Goal: Task Accomplishment & Management: Manage account settings

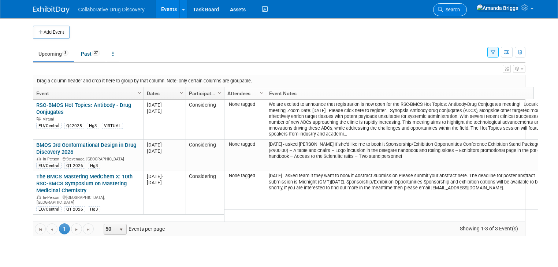
click at [460, 8] on span "Search" at bounding box center [451, 9] width 17 height 5
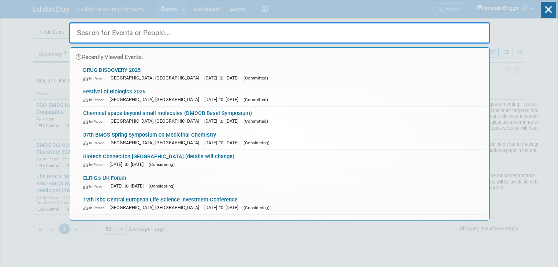
click at [329, 36] on input "text" at bounding box center [279, 32] width 421 height 21
paste input "[URL][DOMAIN_NAME]"
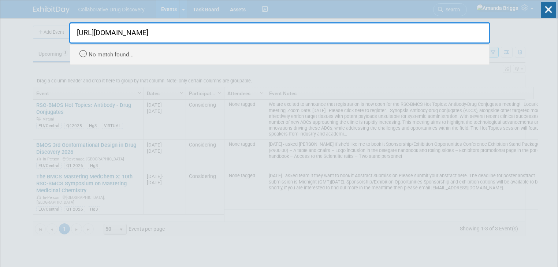
drag, startPoint x: 258, startPoint y: 38, endPoint x: 76, endPoint y: 38, distance: 182.2
click at [76, 38] on input "https://www.rscbmcs.org/events/parkinsons25/" at bounding box center [279, 32] width 421 height 21
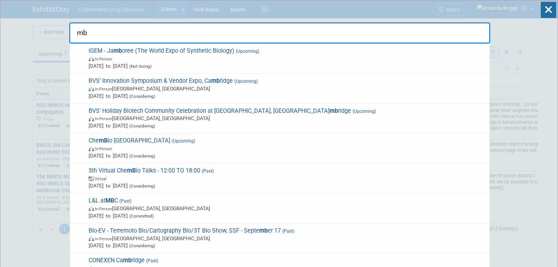
type input "m"
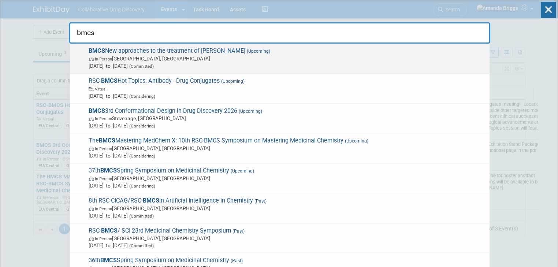
type input "bmcs"
click at [116, 49] on span "BMCS New approaches to the treatment of Parkinson’s (Upcoming) In-Person London…" at bounding box center [285, 58] width 399 height 22
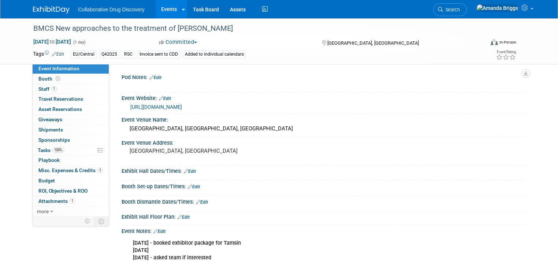
click at [54, 55] on link "Edit" at bounding box center [58, 54] width 12 height 5
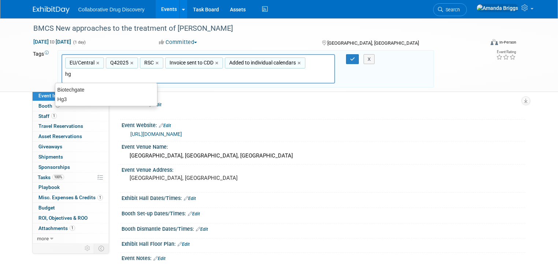
type input "hg3"
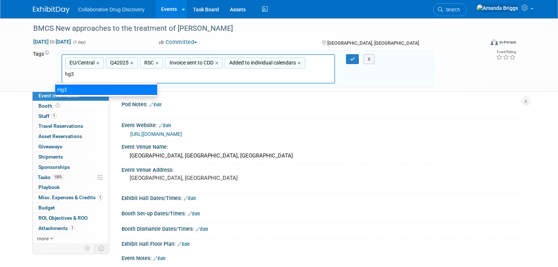
click at [70, 91] on div "Hg3" at bounding box center [106, 90] width 102 height 10
type input "EU/Central, Q42025, RSC, Invoice sent to CDD, Added to individual calendars, Hg3"
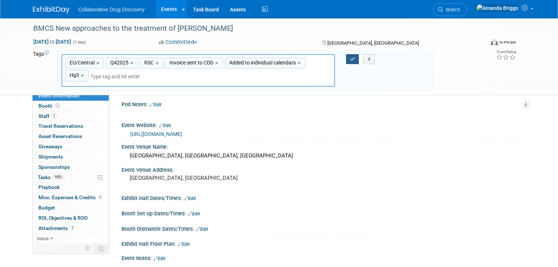
click at [350, 58] on button "button" at bounding box center [352, 59] width 13 height 10
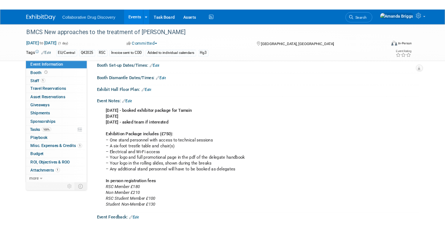
scroll to position [117, 0]
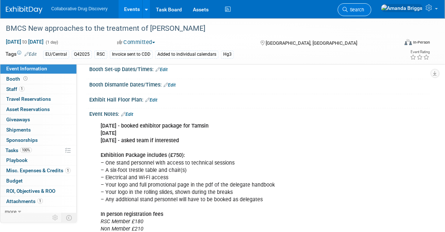
click at [364, 10] on span "Search" at bounding box center [356, 9] width 17 height 5
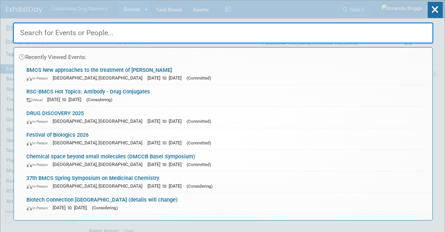
click at [137, 36] on input "text" at bounding box center [223, 32] width 421 height 21
paste input "BMCS Hot Topics: Antibody–Drug Conjugates"
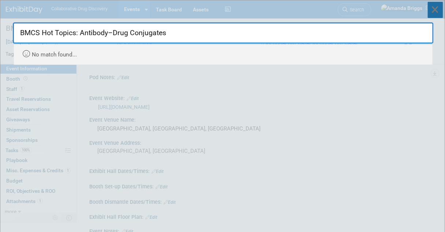
type input "BMCS Hot Topics: Antibody–Drug Conjugates"
click at [437, 14] on icon at bounding box center [435, 10] width 15 height 16
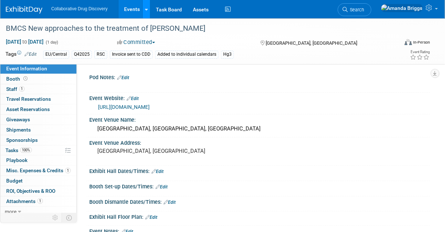
click at [145, 11] on icon at bounding box center [146, 9] width 3 height 5
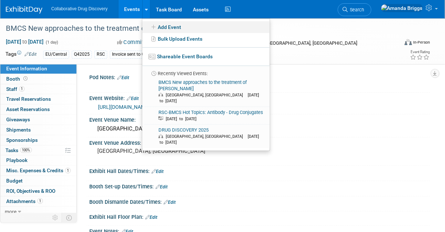
click at [164, 28] on link "Add Event" at bounding box center [205, 27] width 127 height 12
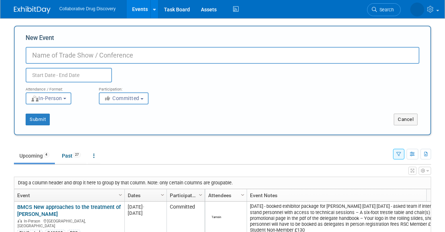
select select "9"
click at [130, 57] on input "New Event" at bounding box center [223, 55] width 394 height 17
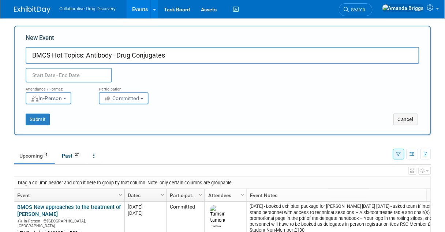
type input "BMCS Hot Topics: Antibody–Drug Conjugates"
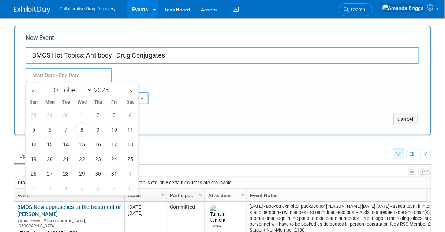
click at [98, 76] on input "text" at bounding box center [69, 75] width 86 height 15
click at [87, 89] on select "January February March April May June July August September October November De…" at bounding box center [71, 89] width 42 height 9
select select "10"
click at [50, 85] on select "January February March April May June July August September October November De…" at bounding box center [71, 89] width 42 height 9
click at [96, 160] on span "20" at bounding box center [98, 158] width 14 height 14
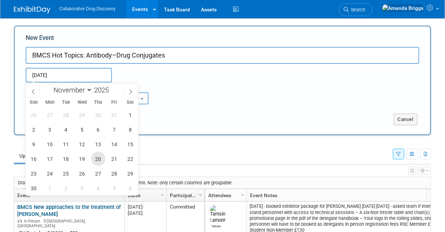
type input "Nov 20, 2025 to Nov 20, 2025"
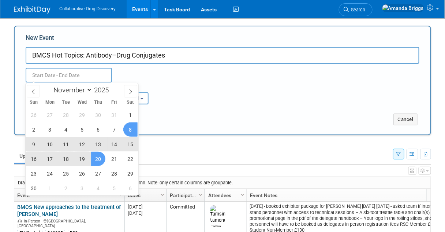
type input "Nov 20, 2025 to Nov 20, 2025"
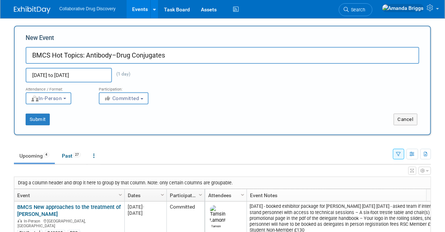
click at [180, 119] on div "Submit" at bounding box center [101, 119] width 173 height 12
click at [143, 99] on b "button" at bounding box center [141, 98] width 3 height 1
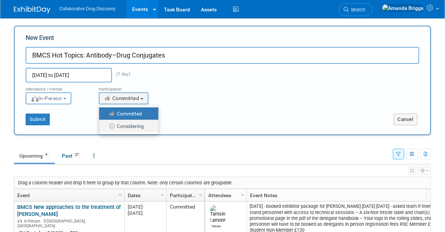
click at [136, 128] on label "Considering" at bounding box center [127, 126] width 48 height 10
click at [106, 128] on input "Considering" at bounding box center [103, 126] width 5 height 5
select select "2"
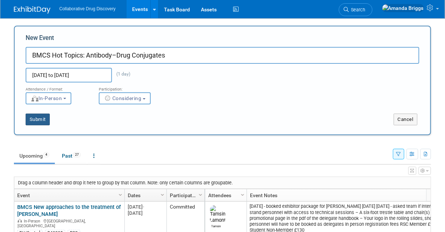
click at [36, 119] on button "Submit" at bounding box center [38, 119] width 24 height 12
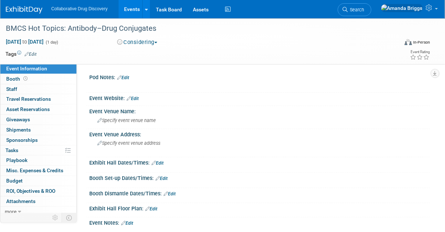
click at [32, 52] on link "Edit" at bounding box center [31, 54] width 12 height 5
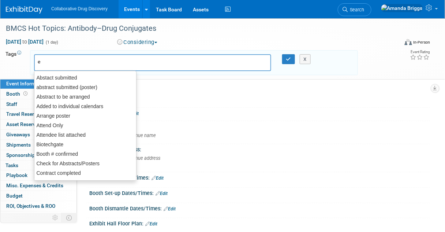
type input "eu"
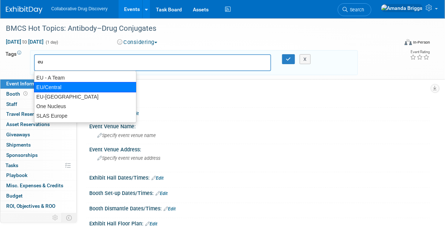
click at [53, 87] on div "EU/Central" at bounding box center [85, 87] width 102 height 10
type input "EU/Central"
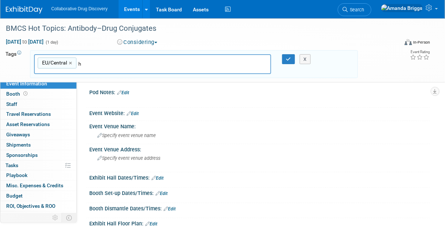
type input "hg"
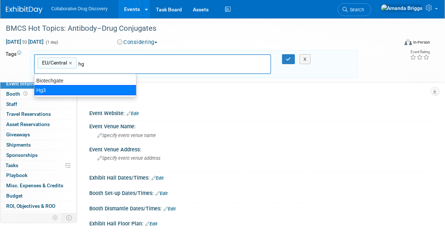
click at [48, 88] on div "Hg3" at bounding box center [85, 90] width 102 height 10
type input "EU/Central, Hg3"
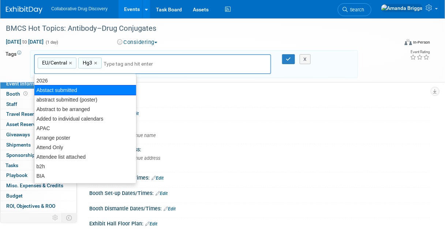
type input "v"
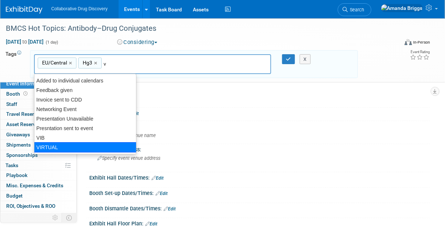
click at [49, 147] on div "VIRTUAL" at bounding box center [85, 147] width 102 height 10
type input "EU/Central, Hg3, VIRTUAL"
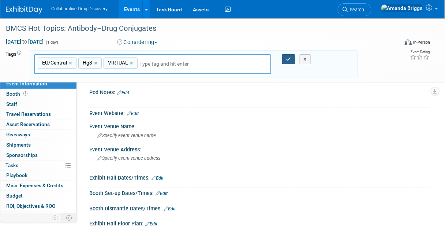
click at [289, 60] on icon "button" at bounding box center [288, 59] width 5 height 5
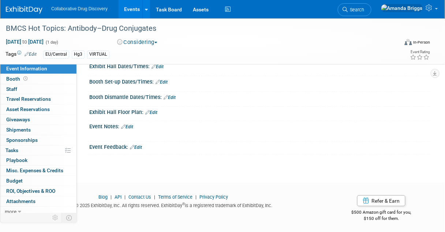
scroll to position [97, 0]
click at [130, 125] on link "Edit" at bounding box center [127, 126] width 12 height 5
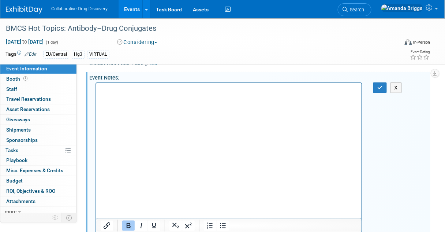
scroll to position [0, 0]
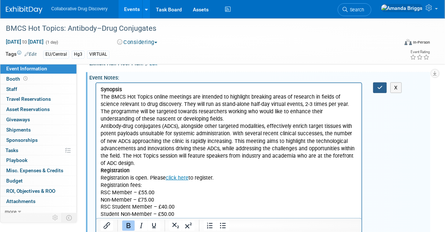
click at [379, 87] on icon "button" at bounding box center [379, 87] width 5 height 5
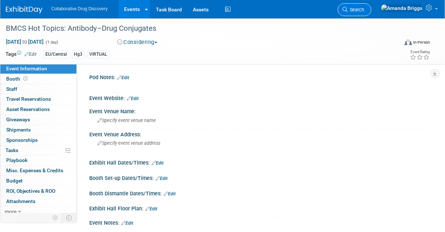
click at [364, 9] on span "Search" at bounding box center [356, 9] width 17 height 5
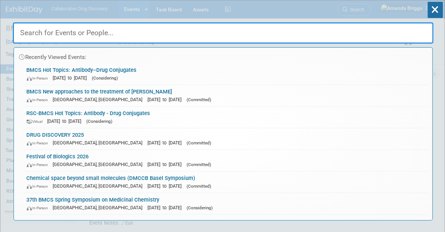
click at [103, 34] on input "text" at bounding box center [223, 32] width 421 height 21
paste input "Postgraduate Symposium XIX – Biological and Medicinal Chemistry Symposium for P…"
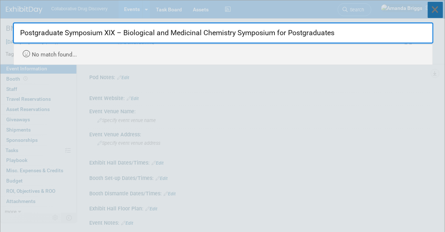
type input "Postgraduate Symposium XIX – Biological and Medicinal Chemistry Symposium for P…"
click at [438, 5] on icon at bounding box center [435, 10] width 15 height 16
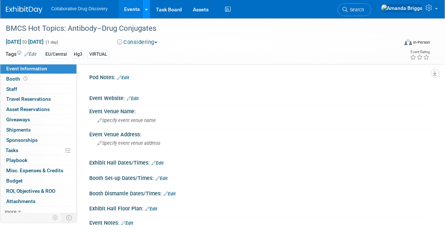
click at [145, 11] on icon at bounding box center [146, 9] width 3 height 5
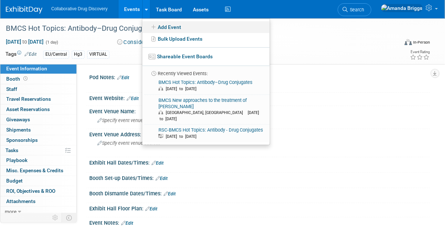
click at [165, 27] on link "Add Event" at bounding box center [205, 27] width 127 height 12
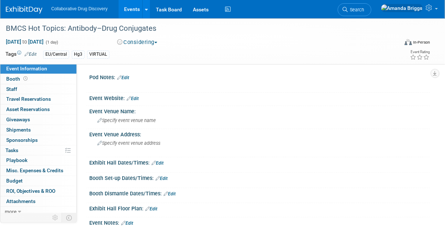
click at [35, 52] on link "Edit" at bounding box center [31, 54] width 12 height 5
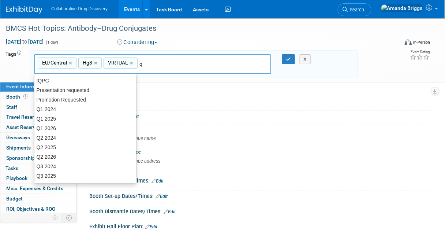
type input "q4"
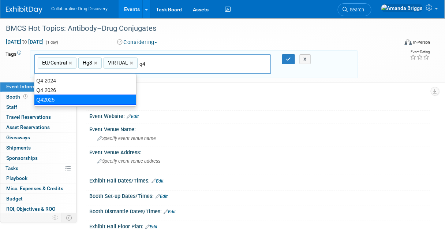
click at [58, 98] on div "Q42025" at bounding box center [85, 99] width 102 height 10
type input "EU/Central, Hg3, VIRTUAL, Q42025"
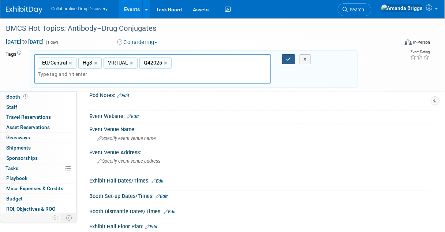
click at [288, 59] on icon "button" at bounding box center [288, 59] width 5 height 5
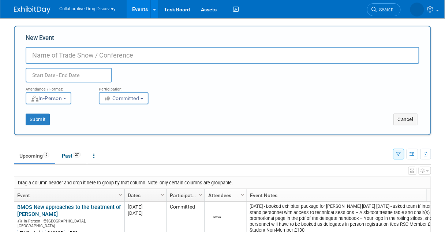
click at [93, 51] on input "New Event" at bounding box center [223, 55] width 394 height 17
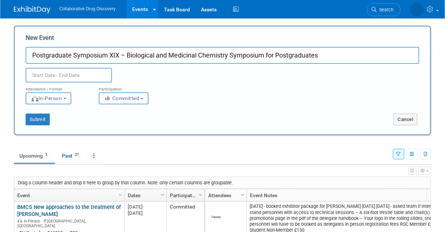
type input "Postgraduate Symposium XIX – Biological and Medicinal Chemistry Symposium for P…"
click at [75, 74] on input "text" at bounding box center [69, 75] width 86 height 15
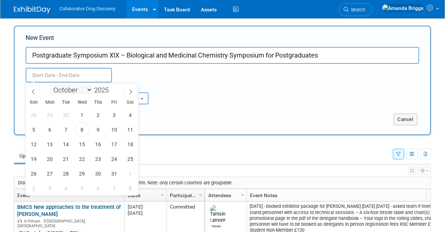
click at [89, 90] on select "January February March April May June July August September October November De…" at bounding box center [71, 89] width 42 height 9
select select "0"
click at [50, 85] on select "January February March April May June July August September October November De…" at bounding box center [71, 89] width 42 height 9
click at [112, 86] on span at bounding box center [111, 88] width 5 height 4
type input "2026"
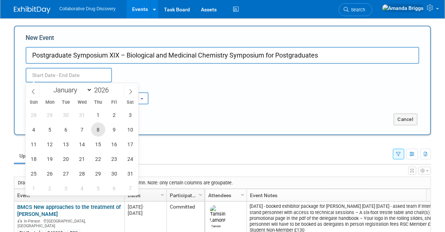
click at [98, 130] on span "8" at bounding box center [98, 129] width 14 height 14
click at [99, 128] on span "8" at bounding box center [98, 129] width 14 height 14
type input "[DATE] to [DATE]"
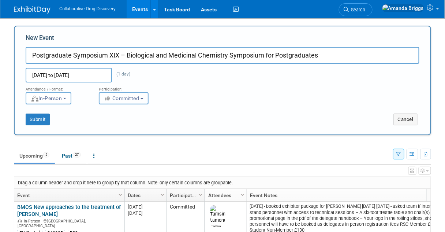
click at [143, 98] on b "button" at bounding box center [141, 98] width 3 height 1
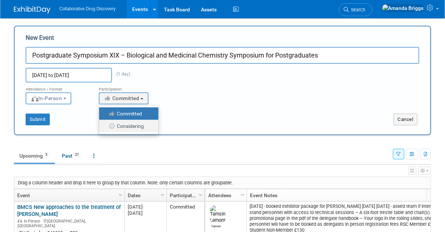
click at [131, 124] on label "Considering" at bounding box center [127, 126] width 48 height 10
click at [106, 124] on input "Considering" at bounding box center [103, 126] width 5 height 5
select select "2"
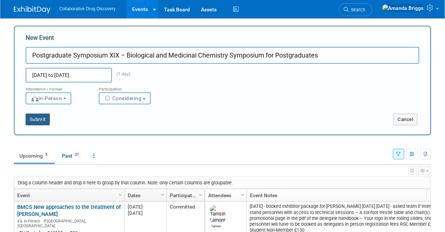
click at [45, 119] on button "Submit" at bounding box center [38, 119] width 24 height 12
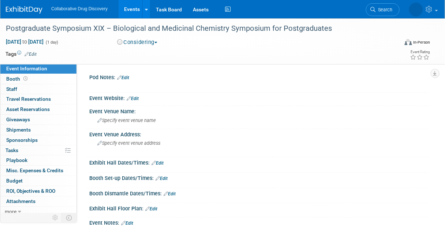
click at [33, 53] on link "Edit" at bounding box center [31, 54] width 12 height 5
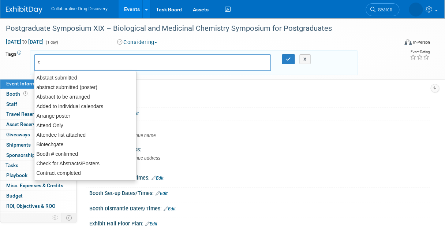
type input "eu"
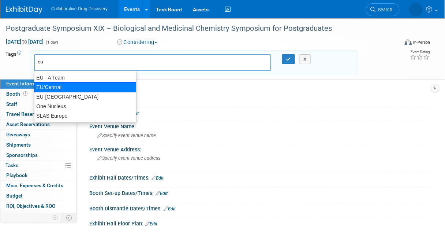
click at [52, 86] on div "EU/Central" at bounding box center [85, 87] width 102 height 10
type input "EU/Central"
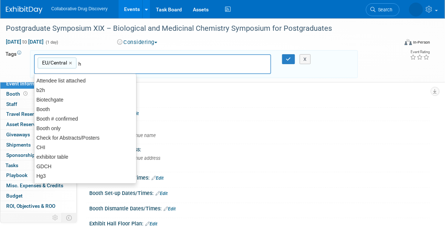
type input "hg"
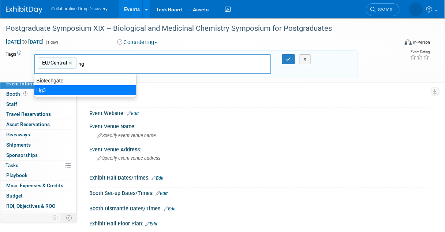
click at [54, 89] on div "Hg3" at bounding box center [85, 90] width 102 height 10
type input "EU/Central, Hg3"
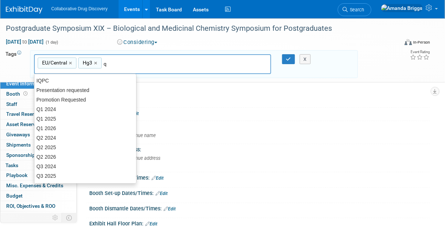
type input "q1"
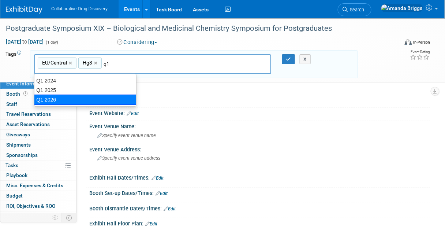
click at [59, 97] on div "Q1 2026" at bounding box center [85, 99] width 102 height 10
type input "EU/Central, Hg3, Q1 2026"
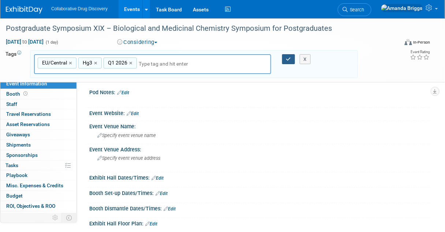
click at [290, 57] on icon "button" at bounding box center [288, 59] width 5 height 5
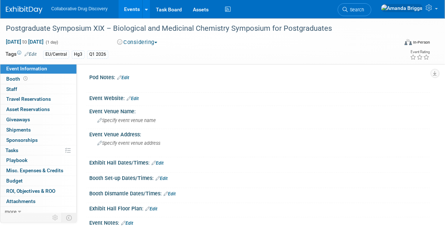
click at [138, 96] on link "Edit" at bounding box center [133, 98] width 12 height 5
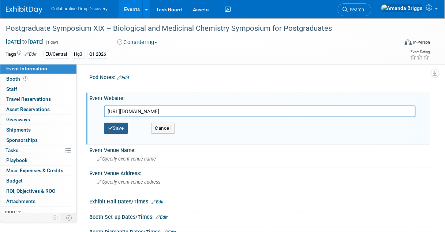
type input "https://www.rscbmcs.org/events/psxix/"
click at [120, 129] on button "Save" at bounding box center [116, 128] width 24 height 11
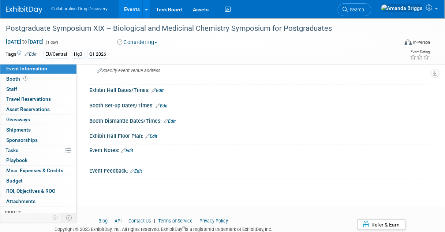
scroll to position [88, 0]
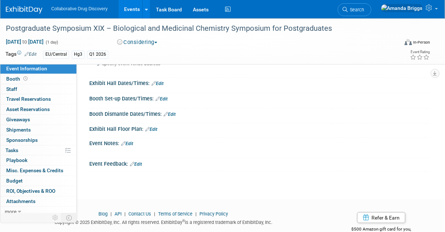
click at [129, 141] on link "Edit" at bounding box center [127, 143] width 12 height 5
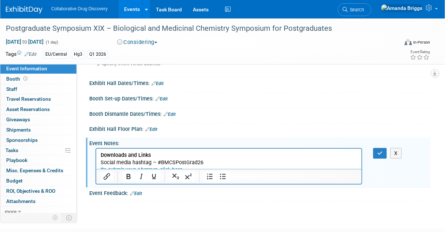
scroll to position [124, 0]
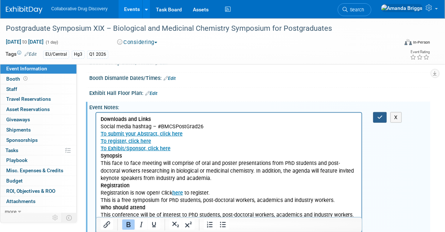
click at [379, 115] on icon "button" at bounding box center [379, 117] width 5 height 5
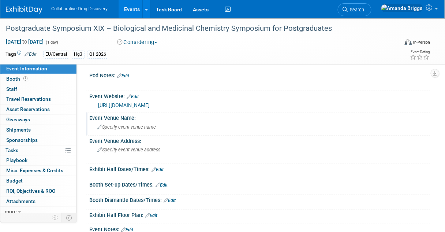
scroll to position [0, 0]
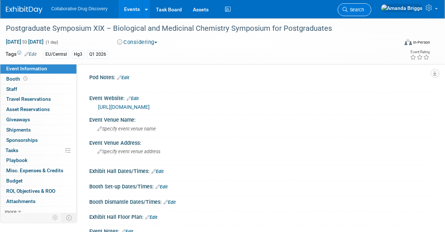
click at [364, 7] on span "Search" at bounding box center [356, 9] width 17 height 5
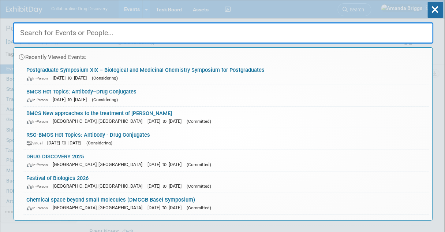
click at [125, 34] on input "text" at bounding box center [223, 32] width 421 height 21
paste input "[URL][DOMAIN_NAME]"
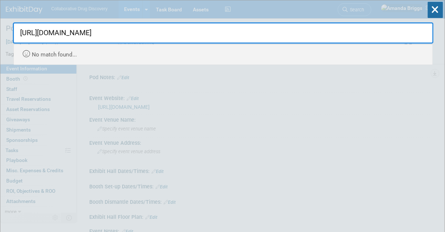
drag, startPoint x: 189, startPoint y: 33, endPoint x: 11, endPoint y: 35, distance: 177.8
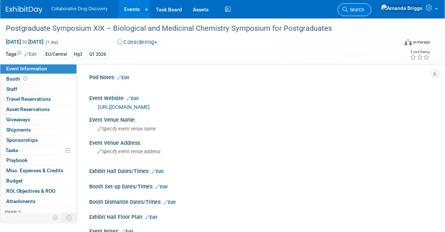
click at [364, 7] on span "Search" at bounding box center [356, 9] width 17 height 5
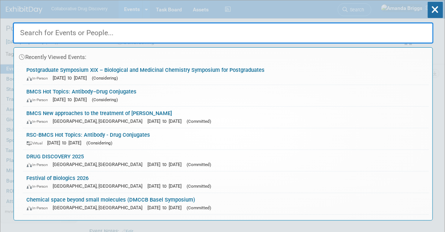
click at [100, 33] on input "text" at bounding box center [223, 32] width 421 height 21
paste input "BMCS 3rd Conformational Design in Drug Discovery 202"
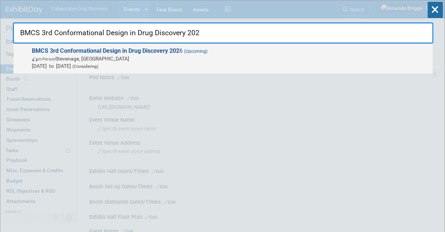
type input "BMCS 3rd Conformational Design in Drug Discovery 202"
click at [92, 50] on strong "BMCS 3rd Conformational Design in Drug Discovery 202" at bounding box center [105, 50] width 147 height 7
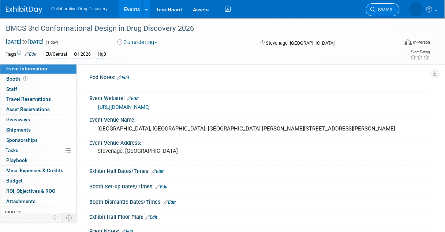
click at [387, 10] on span "Search" at bounding box center [384, 9] width 17 height 5
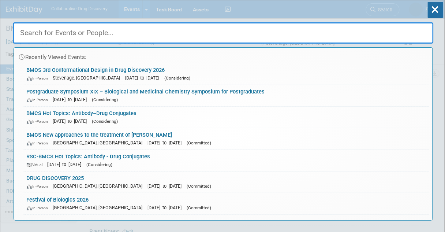
click at [228, 35] on input "text" at bounding box center [223, 32] width 421 height 21
paste input "The BMCS Mastering MedChem X: 10th RSC-BMCS Symposium on Mastering Medicinal Ch…"
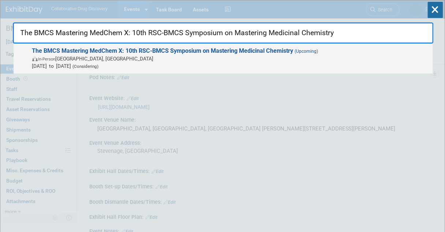
type input "The BMCS Mastering MedChem X: 10th RSC-BMCS Symposium on Mastering Medicinal Ch…"
click at [151, 51] on strong "The BMCS Mastering MedChem X: 10th RSC-BMCS Symposium on Mastering Medicinal Ch…" at bounding box center [162, 50] width 261 height 7
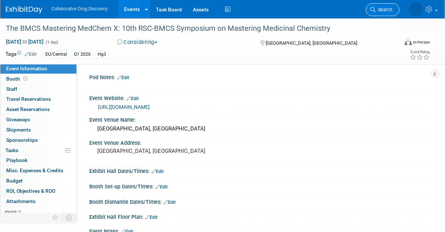
click at [379, 8] on span "Search" at bounding box center [384, 9] width 17 height 5
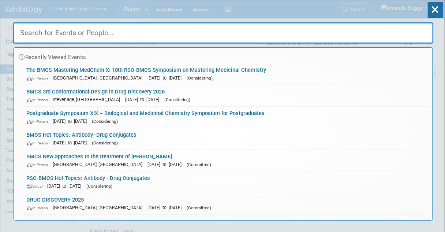
click at [50, 31] on input "text" at bounding box center [223, 32] width 421 height 21
paste input "37th BMCS Spring Symposium on Medicinal Chemistry"
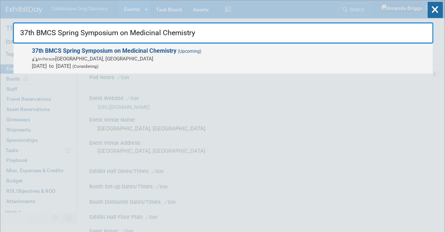
type input "37th BMCS Spring Symposium on Medicinal Chemistry"
click at [65, 48] on strong "37th BMCS Spring Symposium on Medicinal Chemistry" at bounding box center [104, 50] width 145 height 7
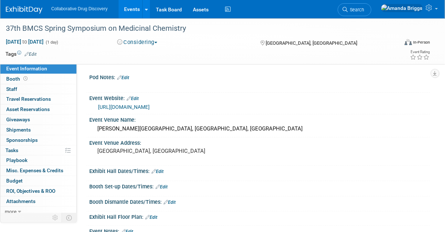
click at [37, 54] on link "Edit" at bounding box center [31, 54] width 12 height 5
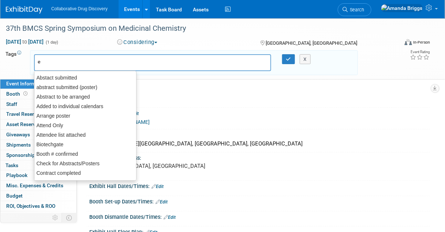
type input "eu"
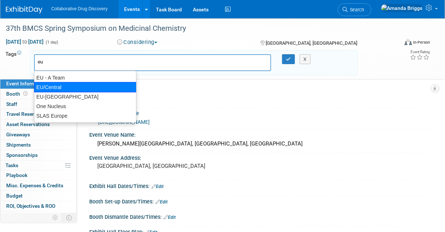
click at [53, 84] on div "EU/Central" at bounding box center [85, 87] width 102 height 10
type input "EU/Central"
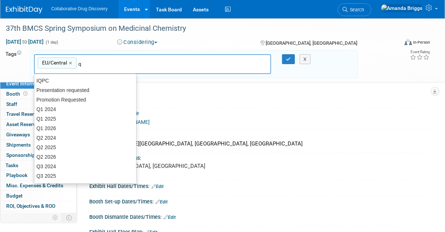
type input "q2"
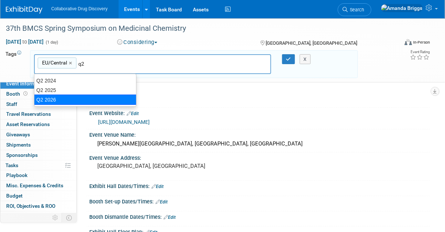
click at [65, 98] on div "Q2 2026" at bounding box center [85, 99] width 102 height 10
type input "EU/Central, Q2 2026"
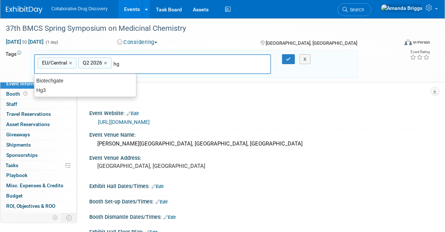
type input "hg3"
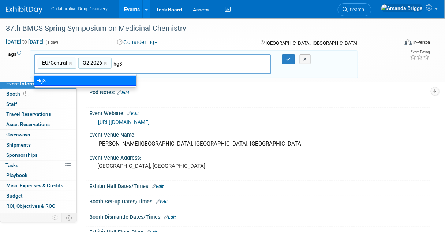
drag, startPoint x: 121, startPoint y: 78, endPoint x: 132, endPoint y: 74, distance: 11.0
click at [123, 77] on div "Hg3" at bounding box center [85, 80] width 102 height 10
type input "EU/Central, Q2 2026, Hg3"
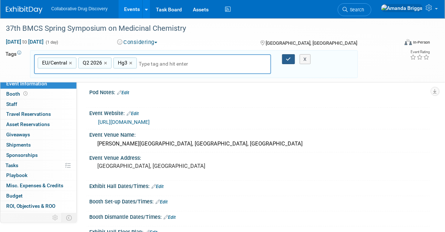
click at [291, 57] on button "button" at bounding box center [288, 59] width 13 height 10
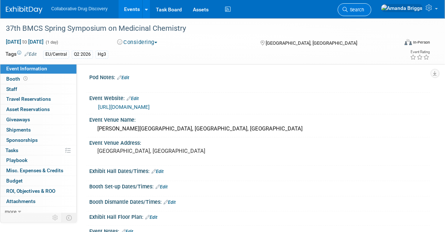
click at [364, 10] on span "Search" at bounding box center [356, 9] width 17 height 5
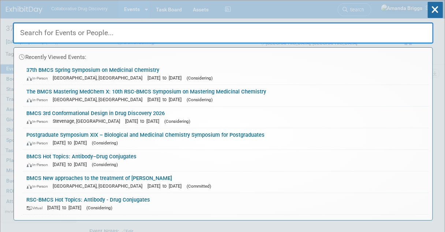
click at [187, 35] on input "text" at bounding box center [223, 32] width 421 height 21
paste input "RSC – BMCS / SCI 5th Symposium on Anti-Infectives Drug Discovery"
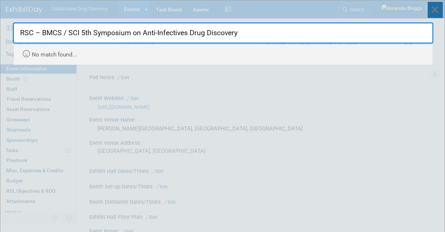
type input "RSC – BMCS / SCI 5th Symposium on Anti-Infectives Drug Discovery"
click at [435, 7] on icon at bounding box center [435, 10] width 15 height 16
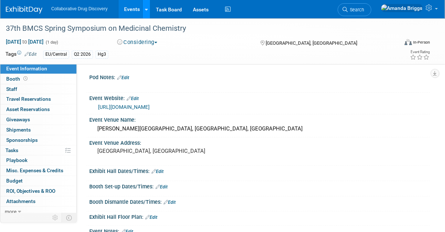
click at [145, 10] on icon at bounding box center [146, 9] width 3 height 5
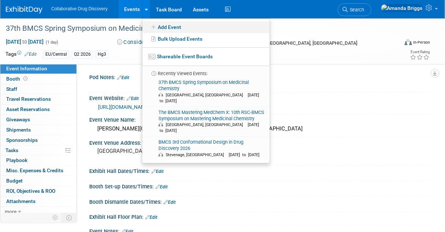
click at [169, 27] on link "Add Event" at bounding box center [205, 27] width 127 height 12
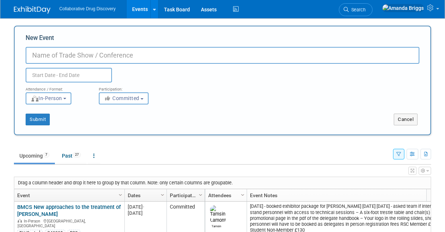
select select "9"
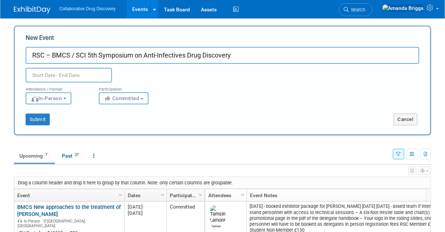
type input "RSC – BMCS / SCI 5th Symposium on Anti-Infectives Drug Discovery"
click at [74, 72] on input "text" at bounding box center [69, 75] width 86 height 15
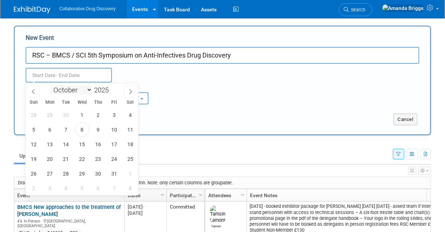
click at [90, 90] on select "January February March April May June July August September October November De…" at bounding box center [71, 89] width 42 height 9
select select "5"
click at [50, 85] on select "January February March April May June July August September October November De…" at bounding box center [71, 89] width 42 height 9
click at [112, 86] on span at bounding box center [111, 88] width 5 height 4
type input "2026"
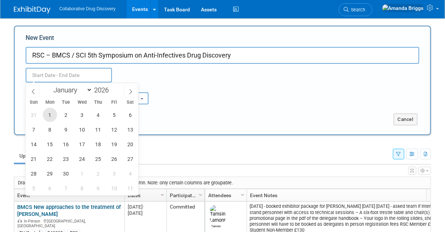
click at [48, 115] on span "1" at bounding box center [50, 115] width 14 height 14
type input "Jun 1, 2026 to Jun 1, 2026"
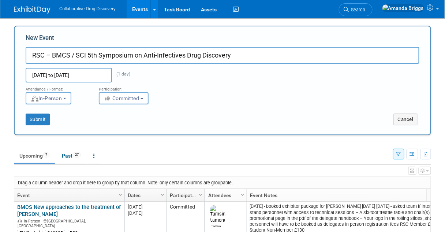
click at [162, 107] on div "Submit Cancel" at bounding box center [222, 114] width 405 height 21
click at [86, 74] on input "Jun 1, 2026 to Jun 1, 2026" at bounding box center [69, 75] width 86 height 15
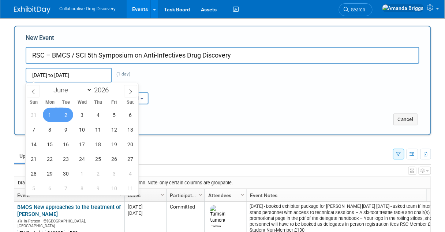
click at [63, 114] on span "2" at bounding box center [66, 115] width 14 height 14
type input "Jun 1, 2026 to Jun 2, 2026"
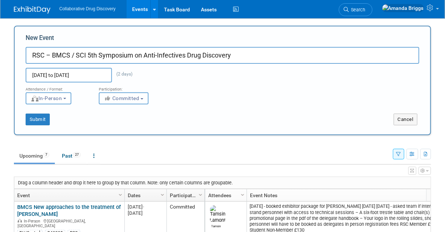
click at [142, 97] on button "Committed" at bounding box center [124, 98] width 50 height 12
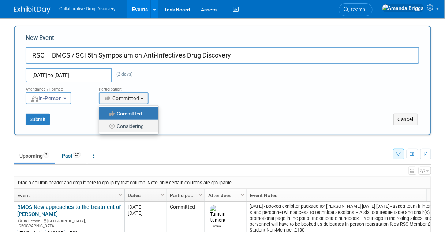
click at [131, 125] on label "Considering" at bounding box center [127, 126] width 48 height 10
click at [106, 125] on input "Considering" at bounding box center [103, 126] width 5 height 5
select select "2"
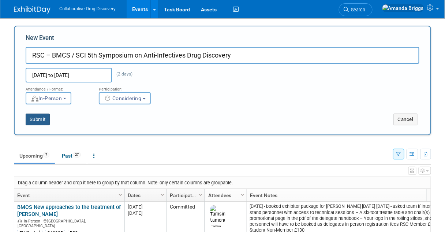
click at [40, 117] on button "Submit" at bounding box center [38, 119] width 24 height 12
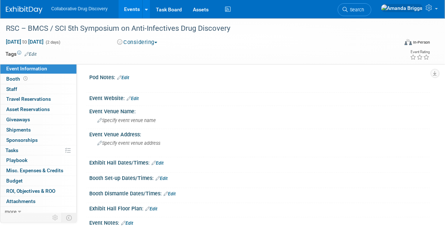
click at [34, 53] on link "Edit" at bounding box center [31, 54] width 12 height 5
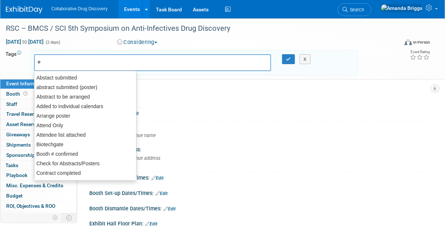
type input "eu"
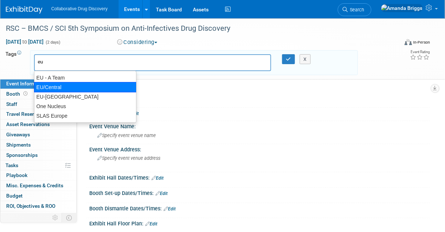
click at [62, 84] on div "EU/Central" at bounding box center [85, 87] width 102 height 10
type input "EU/Central"
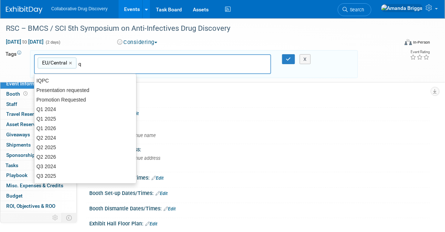
type input "q2"
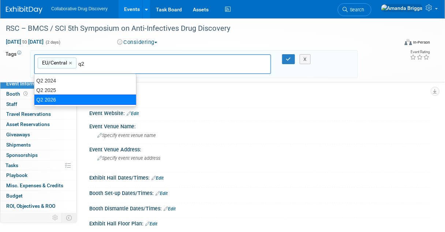
click at [59, 95] on div "Q2 2026" at bounding box center [85, 99] width 102 height 10
type input "EU/Central, Q2 2026"
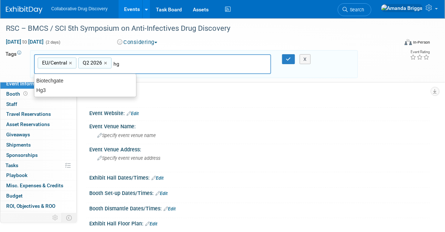
type input "hg3"
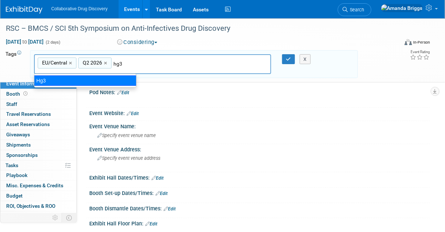
click at [109, 78] on div "Hg3" at bounding box center [85, 80] width 102 height 10
type input "EU/Central, Q2 2026, Hg3"
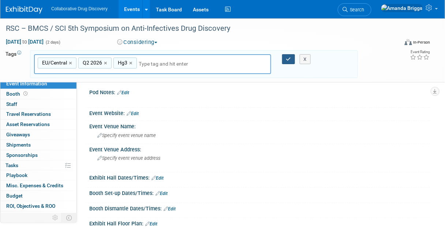
click at [285, 57] on button "button" at bounding box center [288, 59] width 13 height 10
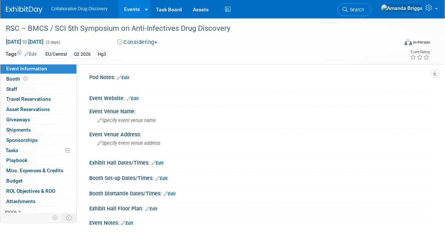
click at [138, 98] on link "Edit" at bounding box center [133, 98] width 12 height 5
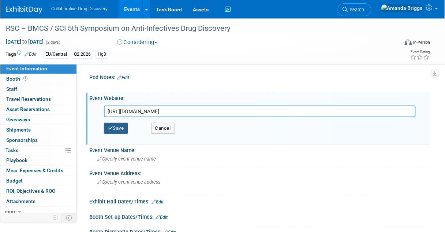
type input "https://www.rscbmcs.org/events/antiinfectives/"
click at [121, 129] on button "Save" at bounding box center [116, 128] width 24 height 11
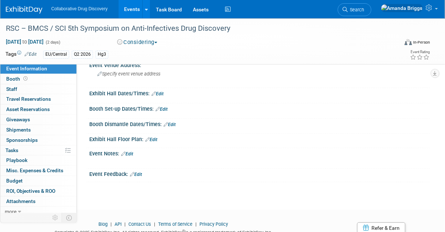
scroll to position [88, 0]
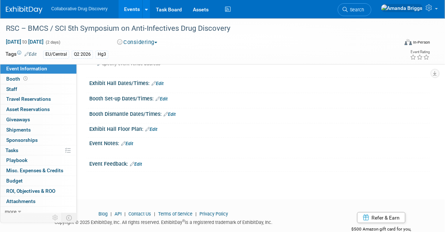
click at [132, 141] on link "Edit" at bounding box center [127, 143] width 12 height 5
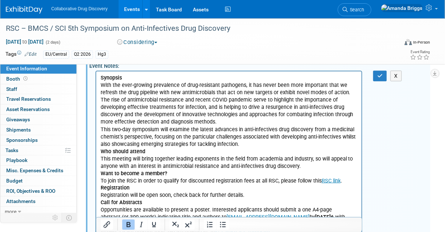
scroll to position [109, 0]
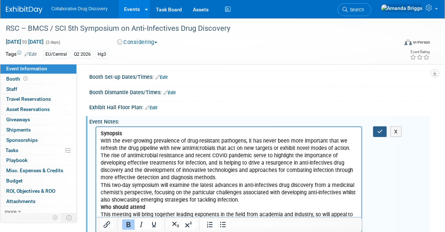
click at [380, 130] on icon "button" at bounding box center [379, 131] width 5 height 5
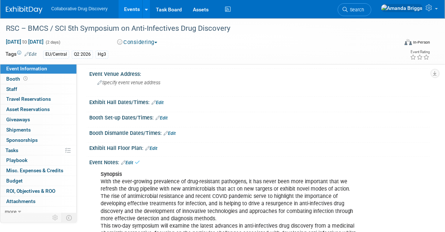
scroll to position [22, 0]
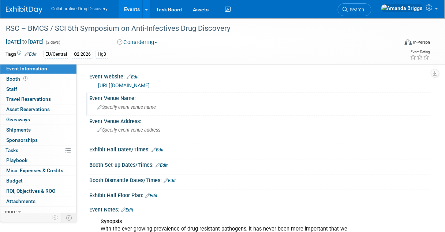
click at [120, 107] on span "Specify event venue name" at bounding box center [126, 106] width 59 height 5
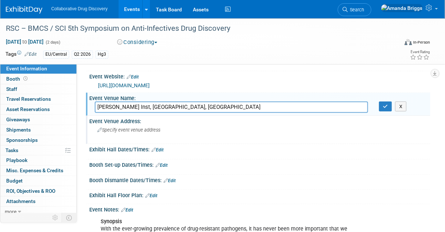
type input "Francis Crick Inst, London, UK"
click at [118, 129] on span "Specify event venue address" at bounding box center [128, 129] width 63 height 5
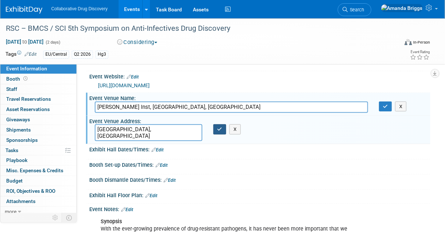
type textarea "London, UK"
click at [217, 129] on icon "button" at bounding box center [219, 129] width 5 height 5
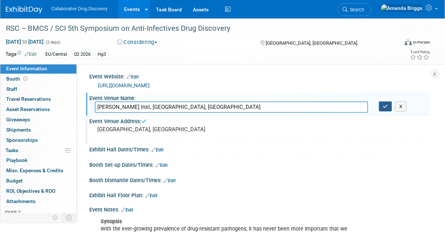
click at [386, 108] on icon "button" at bounding box center [385, 106] width 5 height 5
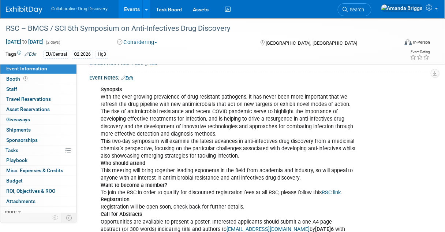
scroll to position [234, 0]
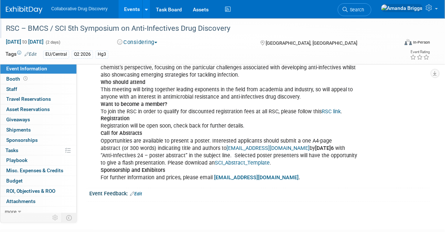
click at [147, 29] on div "RSC – BMCS / SCI 5th Symposium on Anti-Infectives Drug Discovery" at bounding box center [198, 28] width 391 height 13
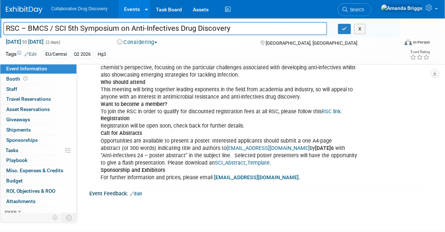
drag, startPoint x: 232, startPoint y: 28, endPoint x: 1, endPoint y: 29, distance: 230.9
click at [1, 29] on div "RSC – BMCS / SCI 5th Symposium on Anti-Infectives Drug Discovery" at bounding box center [165, 29] width 335 height 11
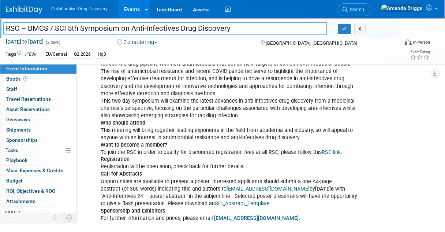
scroll to position [76, 0]
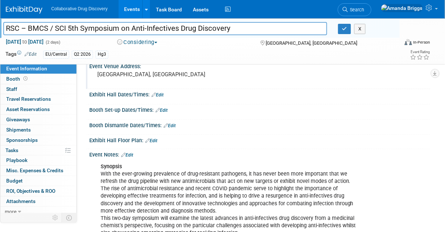
click at [133, 152] on link "Edit" at bounding box center [127, 154] width 12 height 5
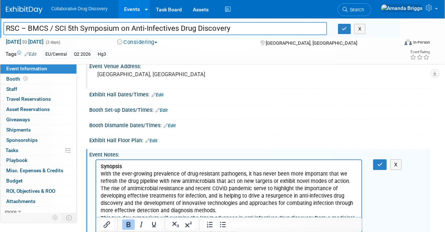
scroll to position [0, 0]
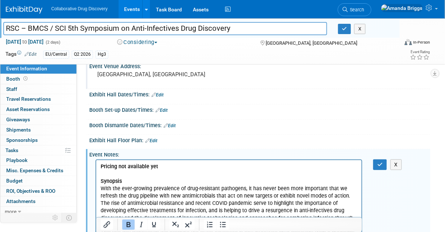
click at [101, 166] on b "Pricing not available yet" at bounding box center [128, 166] width 57 height 6
click at [383, 162] on button "button" at bounding box center [380, 164] width 14 height 11
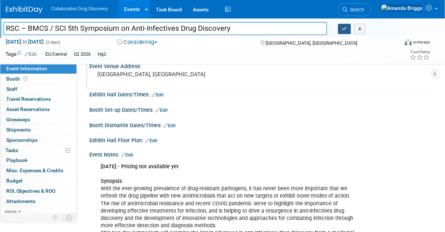
click at [346, 30] on icon "button" at bounding box center [344, 28] width 5 height 5
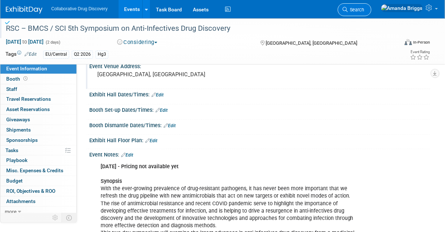
click at [364, 11] on span "Search" at bounding box center [356, 9] width 17 height 5
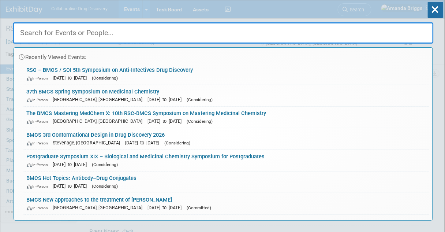
click at [134, 36] on input "text" at bounding box center [223, 32] width 421 height 21
paste input "7th RSC-BMCS / DMDG New Perspectives in DMPK"
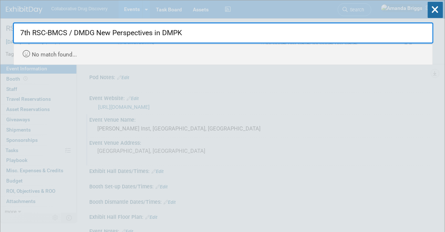
type input "7th RSC-BMCS / DMDG New Perspectives in DMPK"
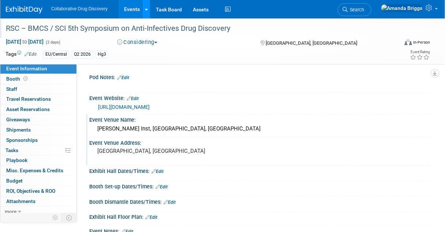
click at [147, 9] on link at bounding box center [146, 9] width 8 height 18
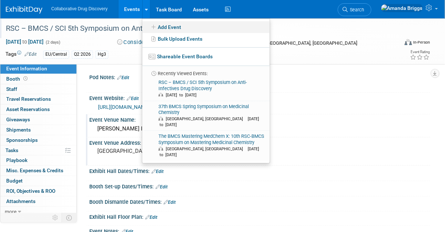
click at [161, 27] on link "Add Event" at bounding box center [205, 27] width 127 height 12
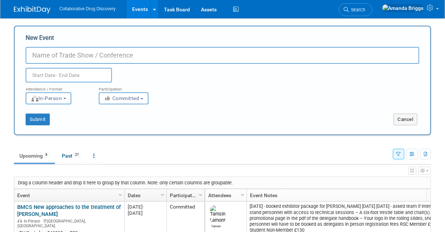
click at [94, 51] on input "New Event" at bounding box center [223, 55] width 394 height 17
type input "7th RSC-BMCS / DMDG New Perspectives in DMPK"
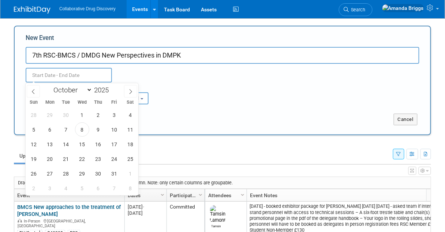
click at [73, 78] on input "text" at bounding box center [69, 75] width 86 height 15
click at [88, 89] on select "January February March April May June July August September October November De…" at bounding box center [71, 89] width 42 height 9
select select "5"
click at [50, 85] on select "January February March April May June July August September October November De…" at bounding box center [71, 89] width 42 height 9
click at [117, 88] on div "January February March April May June July August September October November [D…" at bounding box center [82, 89] width 85 height 12
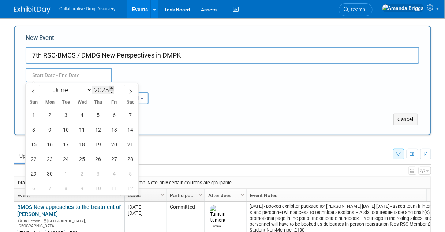
click at [112, 87] on span at bounding box center [111, 88] width 5 height 4
type input "2026"
click at [79, 129] on span "10" at bounding box center [82, 129] width 14 height 14
click at [82, 128] on span "10" at bounding box center [82, 129] width 14 height 14
type input "[DATE] to [DATE]"
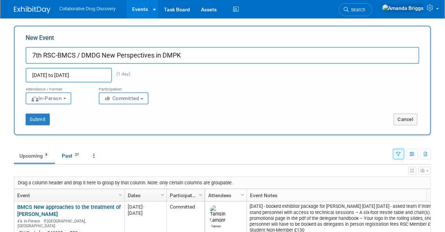
click at [143, 99] on button "Committed" at bounding box center [124, 98] width 50 height 12
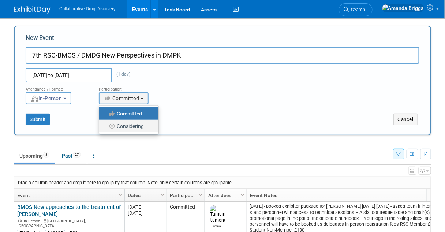
click at [137, 126] on label "Considering" at bounding box center [127, 126] width 48 height 10
click at [106, 126] on input "Considering" at bounding box center [103, 126] width 5 height 5
select select "2"
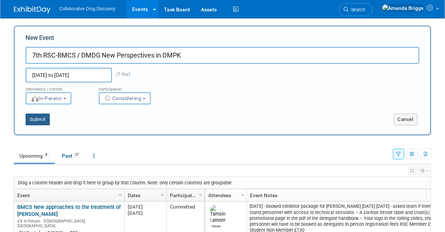
click at [38, 119] on button "Submit" at bounding box center [38, 119] width 24 height 12
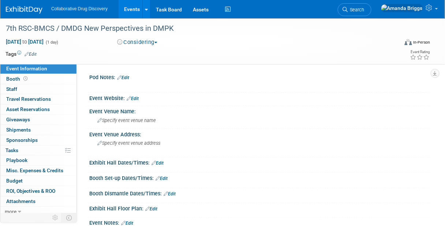
click at [36, 55] on link "Edit" at bounding box center [31, 54] width 12 height 5
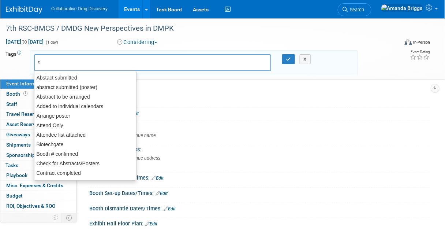
type input "eu"
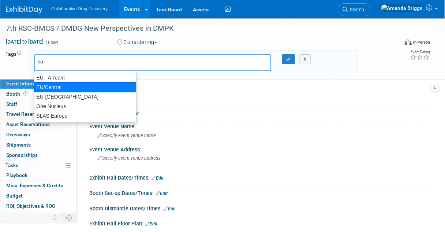
click at [55, 87] on div "EU/Central" at bounding box center [85, 87] width 102 height 10
type input "EU/Central"
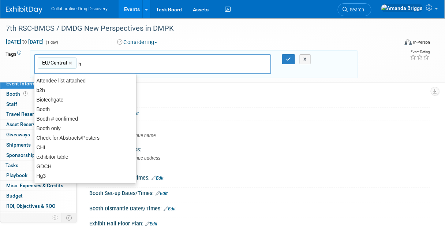
type input "hg"
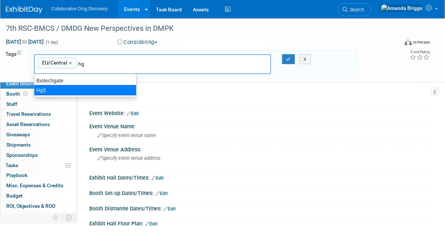
click at [54, 90] on div "Hg3" at bounding box center [85, 90] width 102 height 10
type input "EU/Central, Hg3"
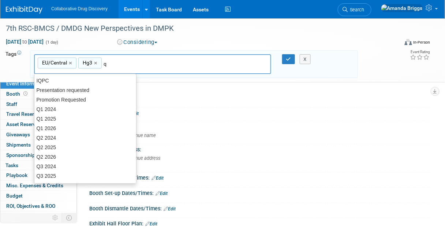
type input "q2"
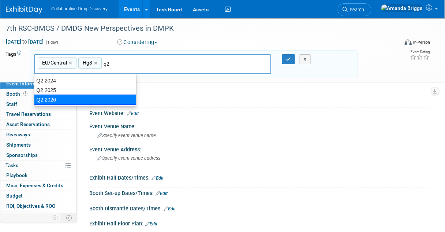
click at [53, 100] on div "Q2 2026" at bounding box center [85, 99] width 102 height 10
type input "EU/Central, Hg3, Q2 2026"
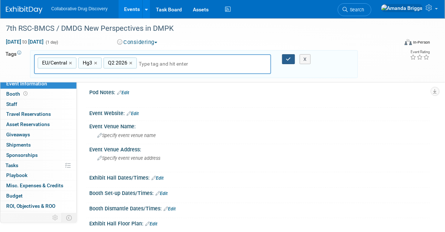
click at [287, 57] on icon "button" at bounding box center [288, 59] width 5 height 5
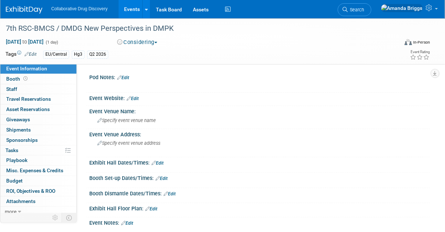
click at [138, 98] on link "Edit" at bounding box center [133, 98] width 12 height 5
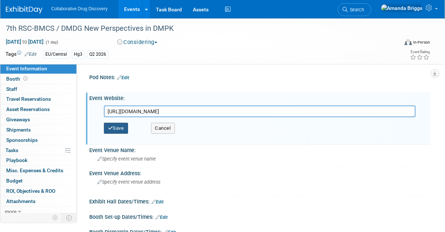
type input "[URL][DOMAIN_NAME]"
click at [126, 128] on button "Save" at bounding box center [116, 128] width 24 height 11
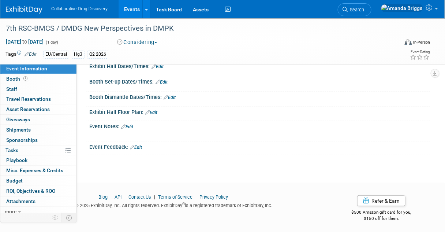
scroll to position [105, 0]
click at [129, 124] on link "Edit" at bounding box center [127, 126] width 12 height 5
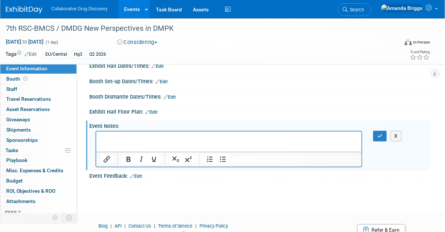
scroll to position [0, 0]
click at [125, 137] on p "Rich Text Area. Press ALT-0 for help." at bounding box center [228, 137] width 257 height 7
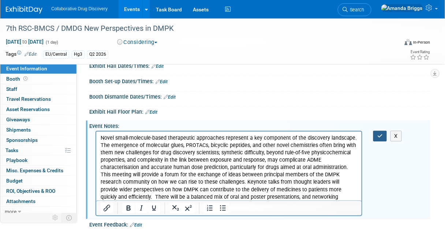
click at [381, 135] on icon "button" at bounding box center [379, 135] width 5 height 5
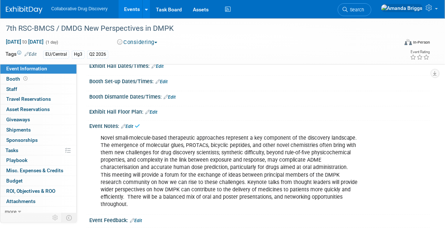
click at [129, 124] on link "Edit" at bounding box center [127, 126] width 12 height 5
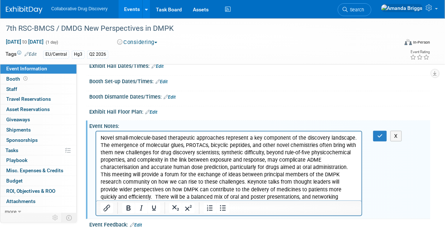
click at [100, 136] on body "Novel small-molecule-based therapeutic approaches represent a key component of …" at bounding box center [229, 171] width 258 height 74
click at [99, 136] on html "Novel small-molecule-based therapeutic approaches represent a key component of …" at bounding box center [228, 169] width 265 height 76
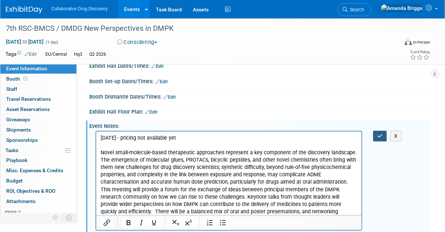
click at [376, 135] on button "button" at bounding box center [380, 136] width 14 height 11
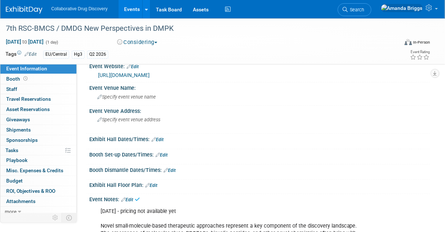
scroll to position [17, 0]
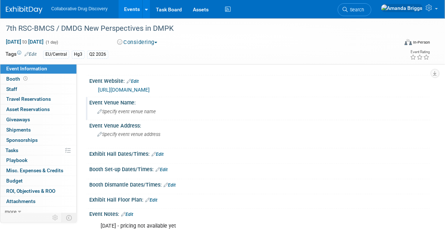
click at [112, 112] on span "Specify event venue name" at bounding box center [126, 111] width 59 height 5
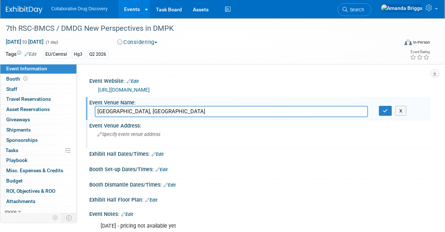
type input "Burlington House, London"
click at [125, 133] on span "Specify event venue address" at bounding box center [128, 133] width 63 height 5
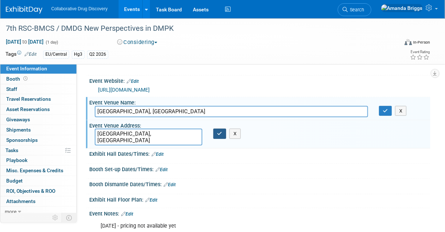
type textarea "[GEOGRAPHIC_DATA], [GEOGRAPHIC_DATA]"
click at [221, 134] on icon "button" at bounding box center [219, 133] width 5 height 5
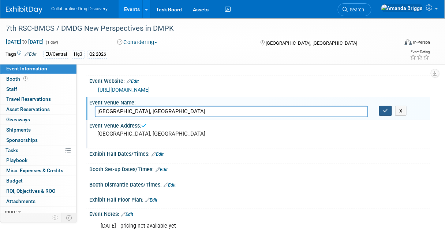
click at [385, 109] on icon "button" at bounding box center [385, 110] width 5 height 5
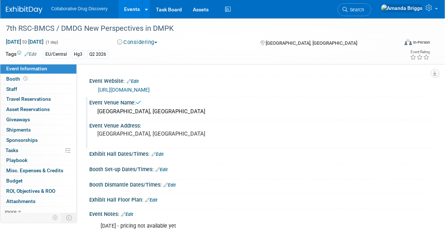
click at [273, 167] on div "Booth Set-up Dates/Times: Edit" at bounding box center [259, 169] width 341 height 10
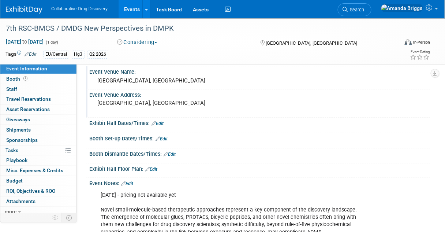
scroll to position [0, 0]
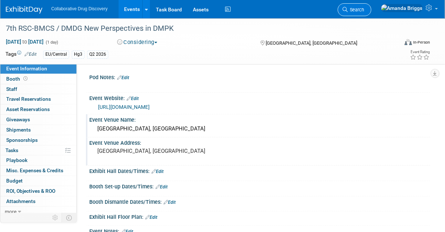
click at [371, 9] on link "Search" at bounding box center [355, 9] width 34 height 13
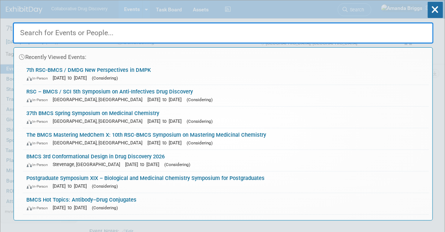
click at [192, 35] on input "text" at bounding box center [223, 32] width 421 height 21
paste input "10th Fragment-based Drug Discovery Meeting"
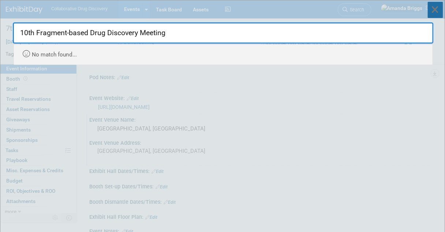
type input "10th Fragment-based Drug Discovery Meeting"
click at [437, 13] on icon at bounding box center [435, 10] width 15 height 16
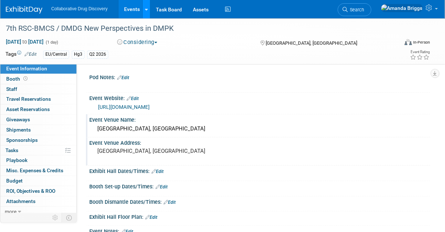
click at [146, 7] on icon at bounding box center [146, 9] width 3 height 5
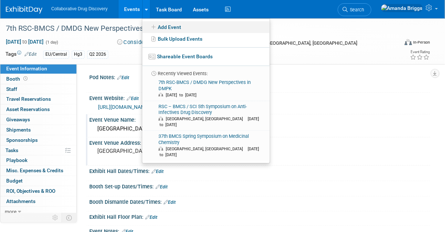
click at [162, 25] on link "Add Event" at bounding box center [205, 27] width 127 height 12
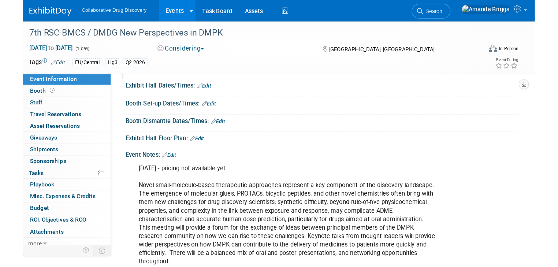
scroll to position [117, 0]
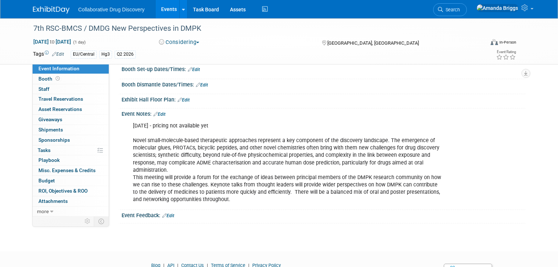
click at [164, 10] on link "Events" at bounding box center [169, 9] width 27 height 18
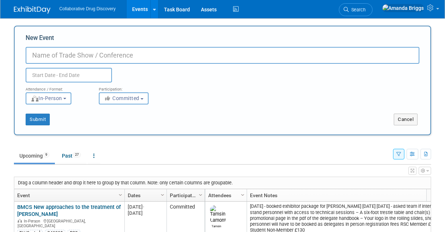
select select "9"
type input "10th Fragment-based Drug Discovery Meeting"
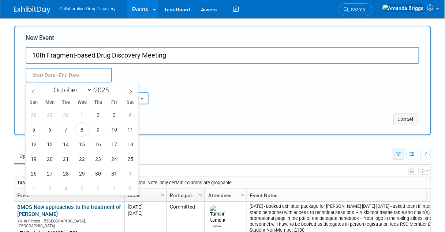
click at [97, 72] on input "text" at bounding box center [69, 75] width 86 height 15
click at [87, 89] on select "January February March April May June July August September October November De…" at bounding box center [71, 89] width 42 height 9
select select "8"
click at [50, 85] on select "January February March April May June July August September October November De…" at bounding box center [71, 89] width 42 height 9
click at [119, 87] on div "January February March April May June July August September October November [D…" at bounding box center [82, 89] width 85 height 12
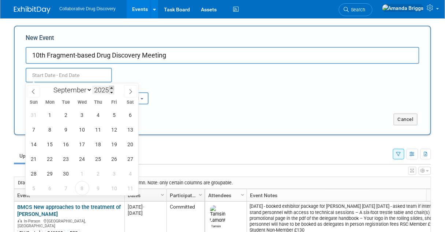
click at [112, 86] on span at bounding box center [111, 88] width 5 height 4
type input "2026"
click at [50, 143] on span "14" at bounding box center [50, 144] width 14 height 14
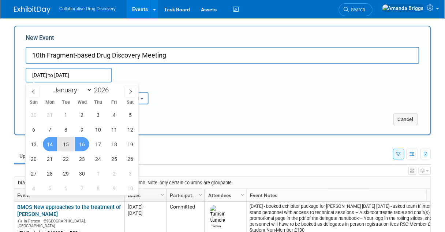
click at [81, 143] on span "16" at bounding box center [82, 144] width 14 height 14
type input "[DATE] to [DATE]"
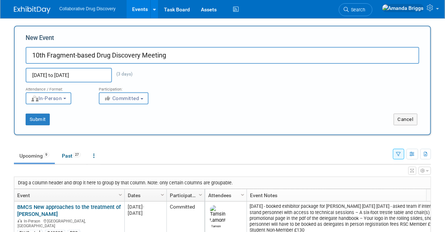
click at [143, 97] on button "Committed" at bounding box center [124, 98] width 50 height 12
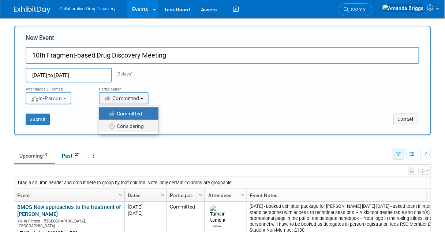
click at [131, 127] on label "Considering" at bounding box center [127, 126] width 48 height 10
click at [106, 127] on input "Considering" at bounding box center [103, 126] width 5 height 5
select select "2"
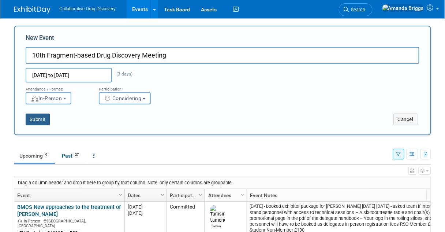
click at [32, 117] on button "Submit" at bounding box center [38, 119] width 24 height 12
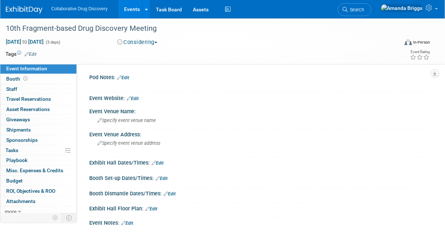
click at [34, 55] on link "Edit" at bounding box center [31, 54] width 12 height 5
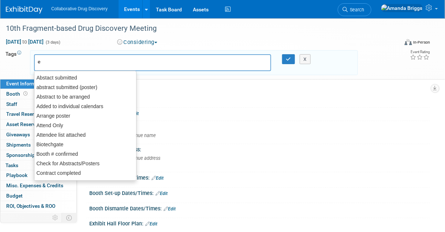
type input "eu"
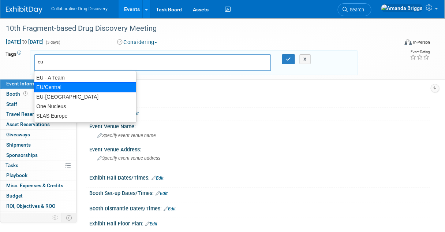
click at [51, 87] on div "EU/Central" at bounding box center [85, 87] width 102 height 10
type input "EU/Central"
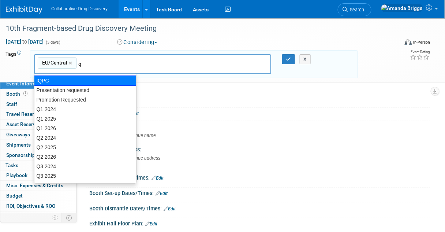
type input "q3"
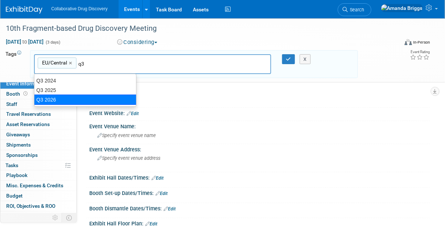
click at [60, 95] on div "Q3 2026" at bounding box center [85, 99] width 102 height 10
type input "EU/Central, Q3 2026"
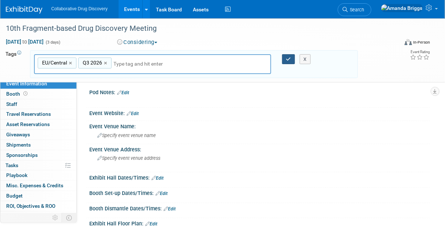
click at [291, 58] on button "button" at bounding box center [288, 59] width 13 height 10
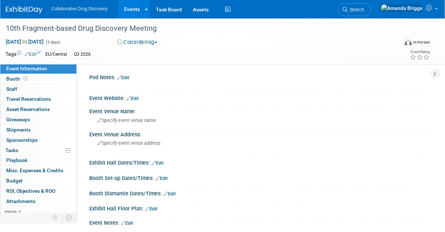
click at [36, 54] on link "Edit" at bounding box center [31, 54] width 12 height 5
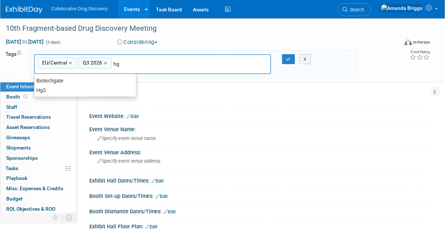
type input "hg3"
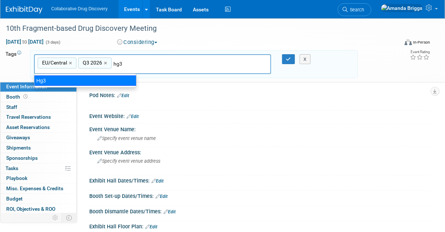
click at [73, 78] on div "Hg3" at bounding box center [85, 80] width 102 height 10
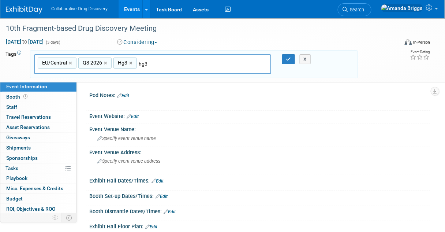
type input "EU/Central, Q3 2026, Hg3"
click at [289, 59] on icon "button" at bounding box center [288, 59] width 5 height 5
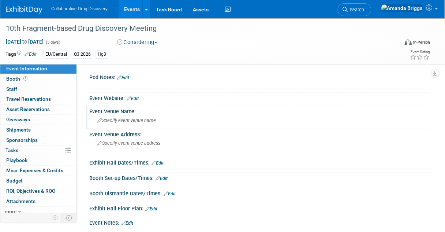
click at [125, 121] on span "Specify event venue name" at bounding box center [126, 119] width 59 height 5
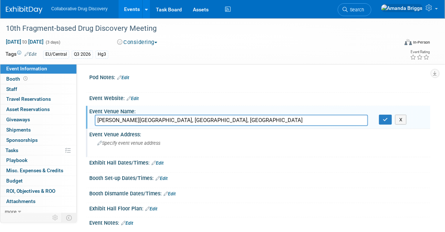
type input "Churchill College, Cambridge, UK"
click at [124, 142] on span "Specify event venue address" at bounding box center [128, 142] width 63 height 5
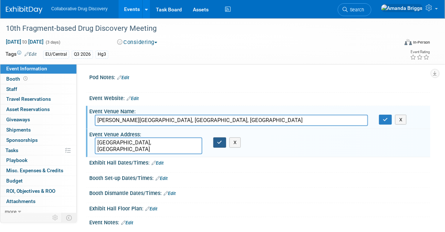
type textarea "[GEOGRAPHIC_DATA], [GEOGRAPHIC_DATA]"
click at [216, 143] on button "button" at bounding box center [219, 142] width 13 height 10
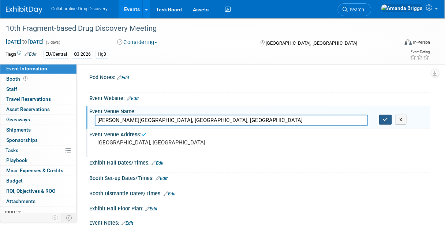
click at [383, 119] on icon "button" at bounding box center [385, 119] width 5 height 5
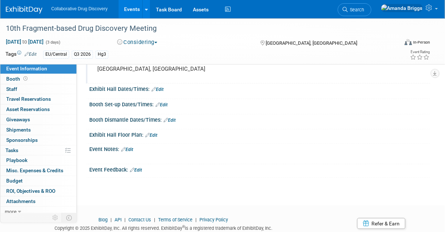
scroll to position [88, 0]
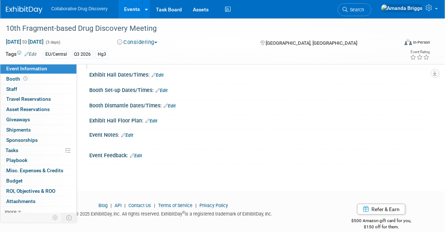
click at [132, 132] on link "Edit" at bounding box center [127, 134] width 12 height 5
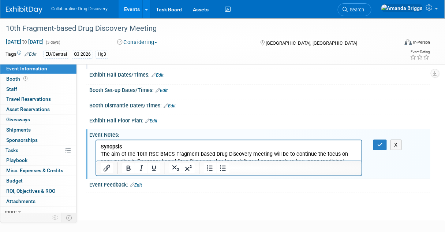
scroll to position [0, 0]
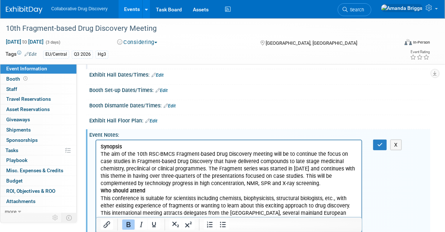
click at [101, 146] on b "Synopsis" at bounding box center [110, 146] width 21 height 6
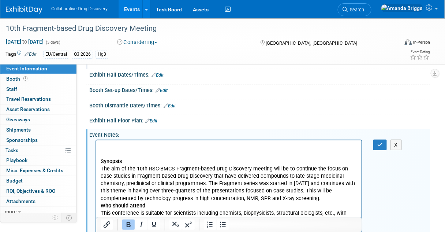
scroll to position [108, 0]
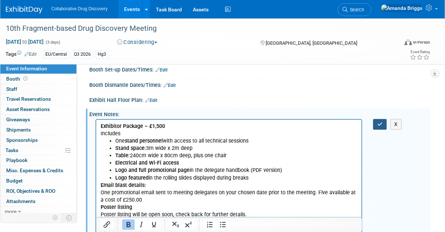
click at [378, 124] on icon "button" at bounding box center [379, 123] width 5 height 5
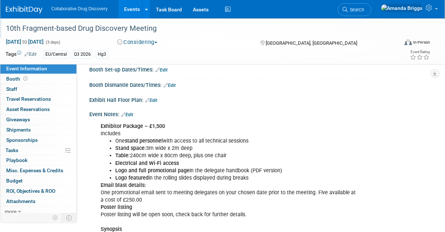
click at [106, 25] on div "10th Fragment-based Drug Discovery Meeting" at bounding box center [198, 28] width 391 height 13
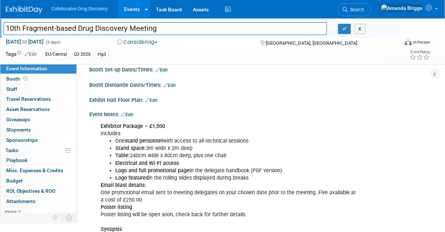
drag, startPoint x: 177, startPoint y: 30, endPoint x: -8, endPoint y: 30, distance: 185.1
click at [0, 30] on html "Collaborative Drug Discovery Events Add Event Bulk Upload Events Shareable Even…" at bounding box center [222, 8] width 445 height 232
click at [342, 27] on icon "button" at bounding box center [344, 28] width 5 height 5
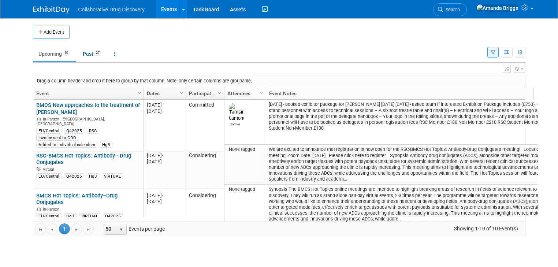
click at [495, 51] on icon "button" at bounding box center [492, 52] width 5 height 5
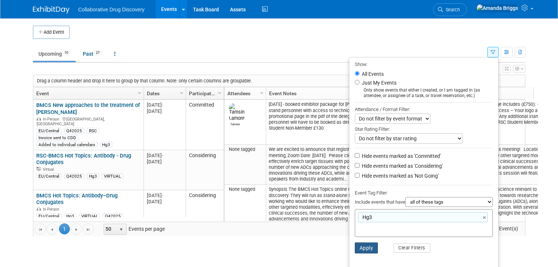
click at [365, 247] on button "Apply" at bounding box center [366, 247] width 23 height 11
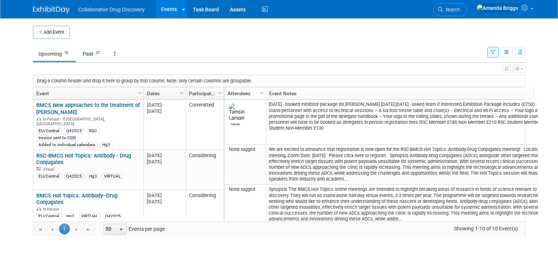
click at [495, 52] on icon "button" at bounding box center [492, 52] width 5 height 5
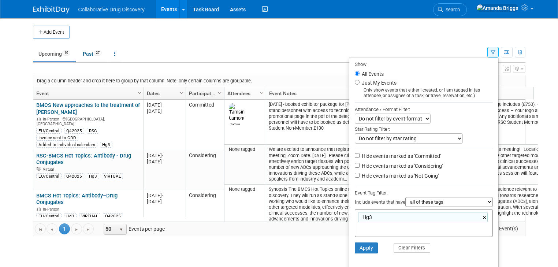
click at [487, 217] on link "×" at bounding box center [485, 217] width 5 height 8
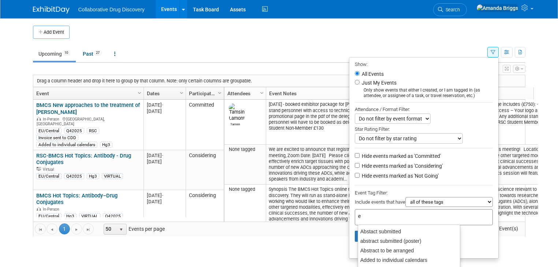
type input "eu"
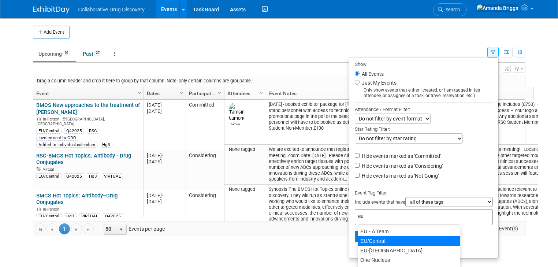
click at [383, 239] on div "EU/Central" at bounding box center [408, 241] width 102 height 10
type input "EU/Central"
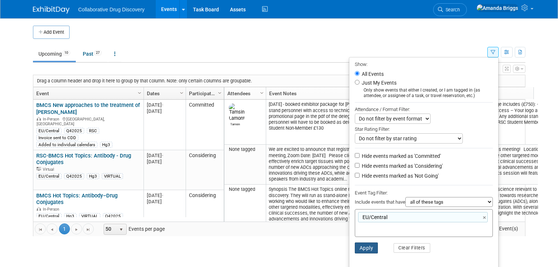
click at [372, 246] on button "Apply" at bounding box center [366, 247] width 23 height 11
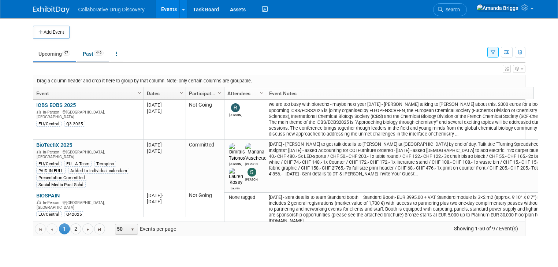
click at [83, 55] on link "Past 446" at bounding box center [93, 54] width 32 height 14
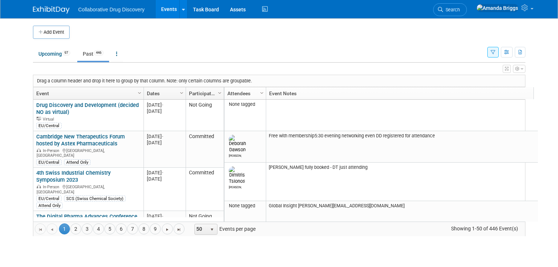
click at [495, 52] on icon "button" at bounding box center [492, 52] width 5 height 5
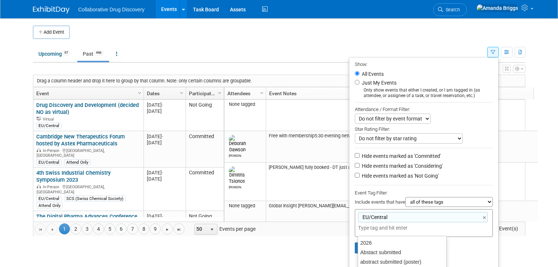
click at [392, 226] on input "text" at bounding box center [387, 227] width 59 height 7
click at [415, 37] on td at bounding box center [286, 32] width 432 height 13
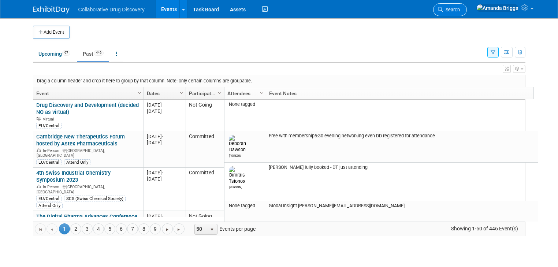
click at [460, 11] on span "Search" at bounding box center [451, 9] width 17 height 5
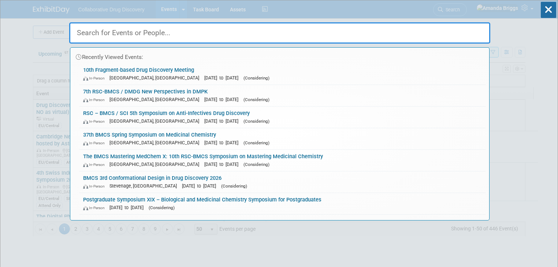
click at [387, 32] on input "text" at bounding box center [279, 32] width 421 height 21
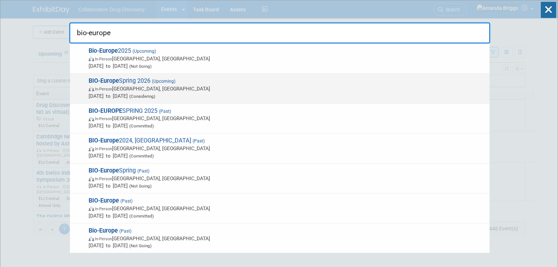
type input "bio-europe"
click at [139, 79] on span "BIO-Europe Spring 2026 (Upcoming) In-Person Lisbon, Portugal Mar 23, 2026 to Ma…" at bounding box center [285, 88] width 399 height 22
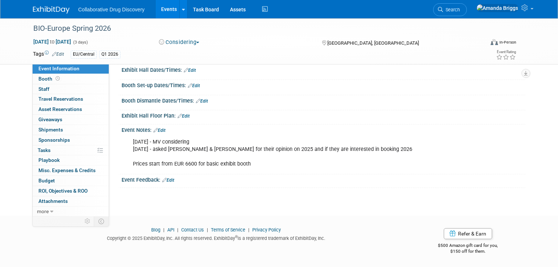
scroll to position [117, 0]
click at [159, 10] on link "Events" at bounding box center [169, 9] width 27 height 18
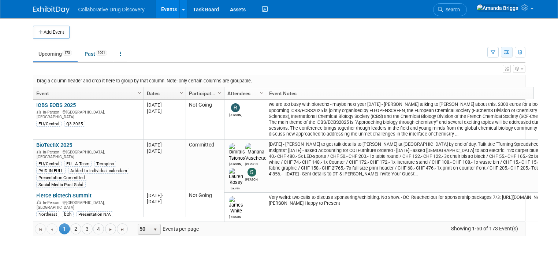
click at [509, 51] on icon "button" at bounding box center [506, 52] width 5 height 5
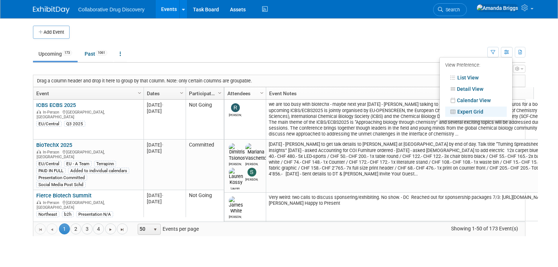
click at [473, 111] on link "Expert Grid" at bounding box center [475, 111] width 61 height 10
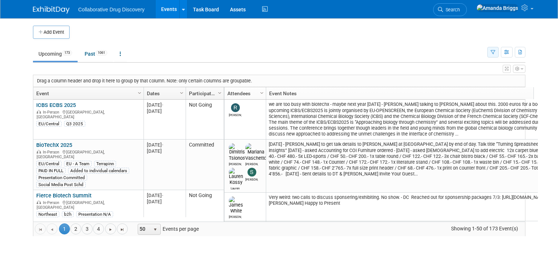
click at [495, 54] on icon "button" at bounding box center [492, 52] width 5 height 5
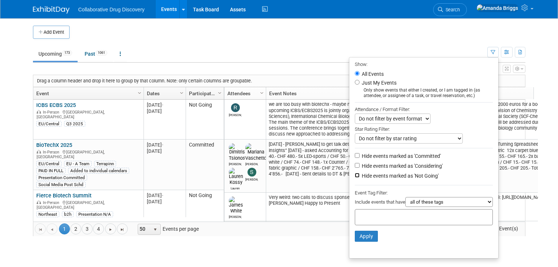
click at [359, 176] on input "Hide events marked as 'Not Going'" at bounding box center [357, 175] width 5 height 5
checkbox input "true"
click at [359, 164] on input "Hide events marked as 'Considering'" at bounding box center [357, 165] width 5 height 5
checkbox input "true"
click at [370, 211] on div at bounding box center [424, 217] width 138 height 16
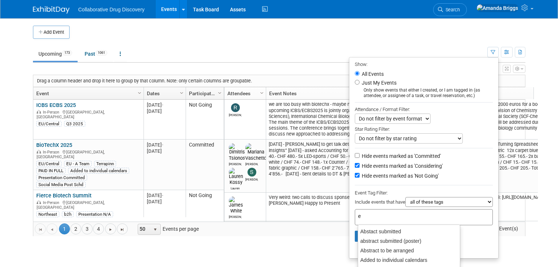
type input "eu"
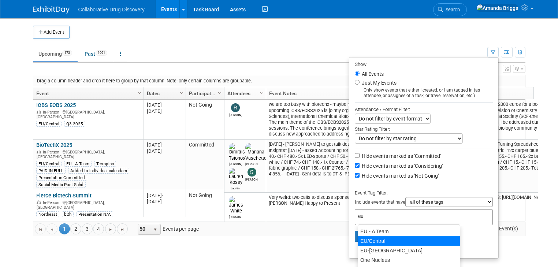
click at [370, 239] on div "EU/Central" at bounding box center [408, 241] width 102 height 10
type input "EU/Central"
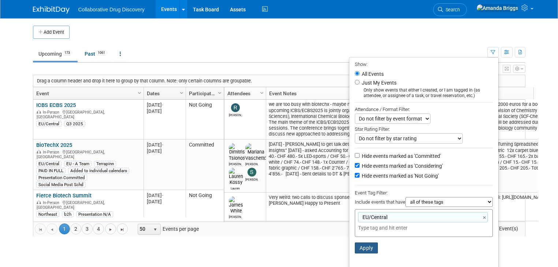
click at [370, 247] on button "Apply" at bounding box center [366, 247] width 23 height 11
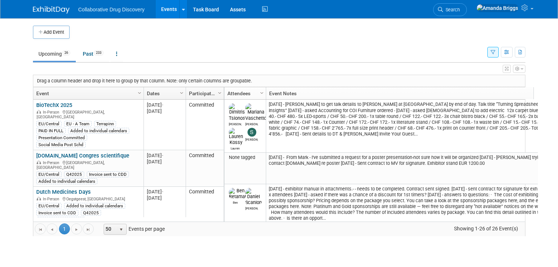
click at [495, 53] on icon "button" at bounding box center [492, 52] width 5 height 5
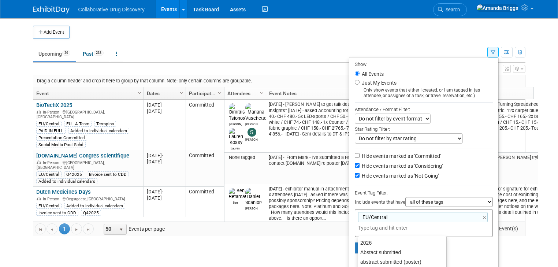
click at [384, 226] on input "text" at bounding box center [387, 227] width 59 height 7
type input "q3"
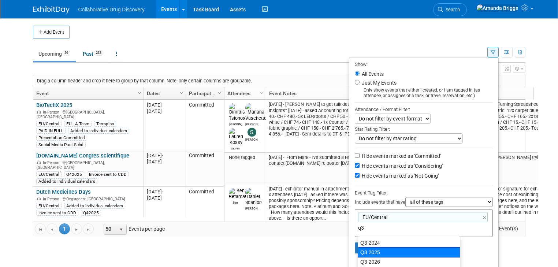
click at [374, 253] on div "Q3 2025" at bounding box center [408, 252] width 102 height 10
type input "EU/Central, Q3 2025"
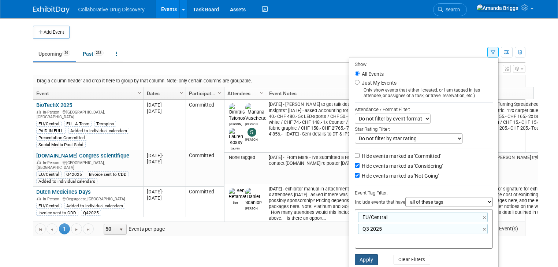
click at [372, 259] on button "Apply" at bounding box center [366, 259] width 23 height 11
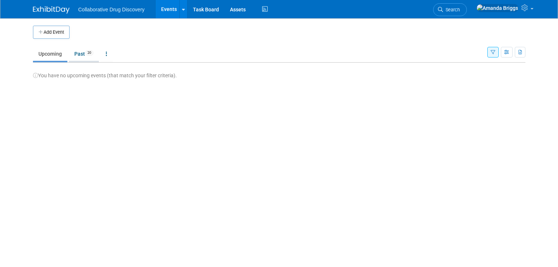
click at [74, 55] on link "Past 20" at bounding box center [84, 54] width 30 height 14
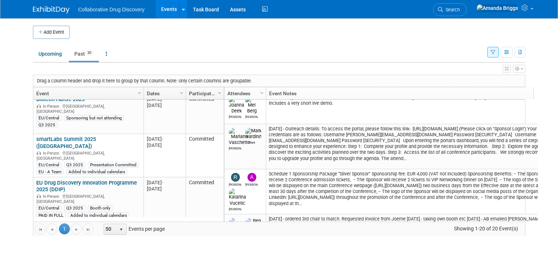
click at [495, 53] on icon "button" at bounding box center [492, 52] width 5 height 5
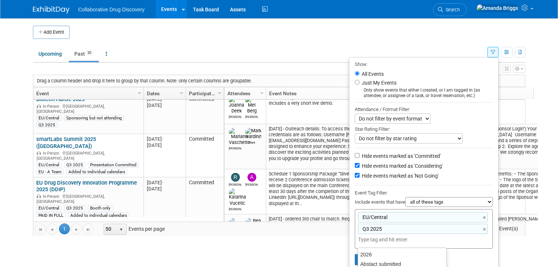
click at [404, 237] on input "text" at bounding box center [387, 239] width 59 height 7
type input "pres"
click at [389, 261] on div "Presentation Committed" at bounding box center [408, 264] width 102 height 10
type input "EU/Central, Q3 2025, Presentation Committed"
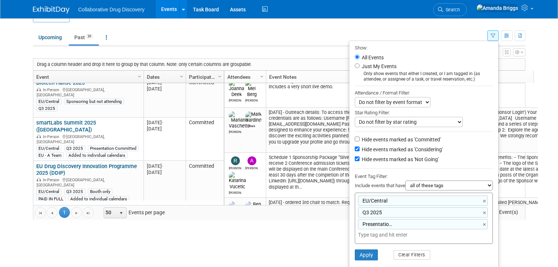
scroll to position [25, 0]
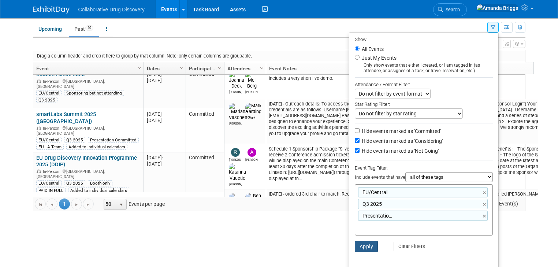
click at [370, 248] on button "Apply" at bounding box center [366, 246] width 23 height 11
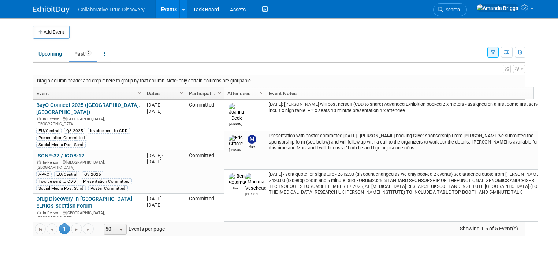
click at [498, 54] on button "button" at bounding box center [492, 52] width 11 height 11
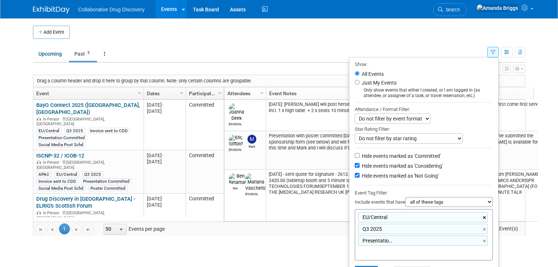
click at [487, 217] on link "×" at bounding box center [485, 217] width 5 height 8
type input "Q3 2025, Presentation Committed"
type input "ap"
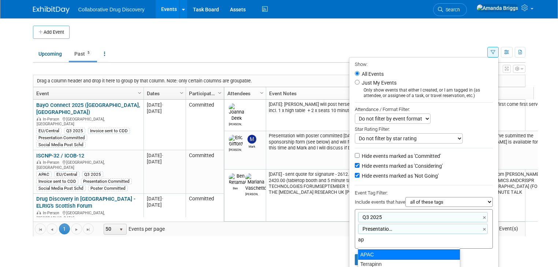
click at [391, 253] on div "APAC" at bounding box center [408, 254] width 102 height 10
type input "Q3 2025, Presentation Committed, APAC"
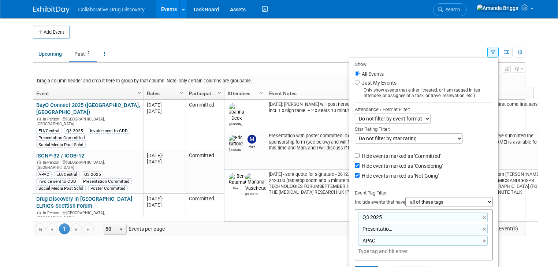
scroll to position [25, 0]
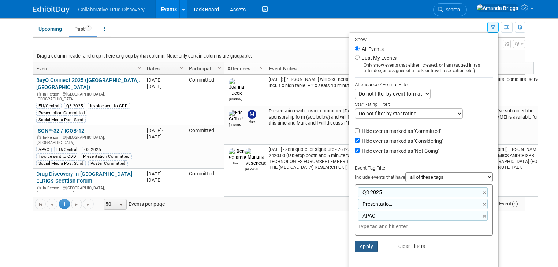
click at [370, 241] on button "Apply" at bounding box center [366, 246] width 23 height 11
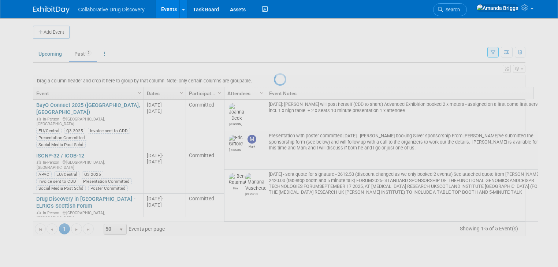
scroll to position [0, 0]
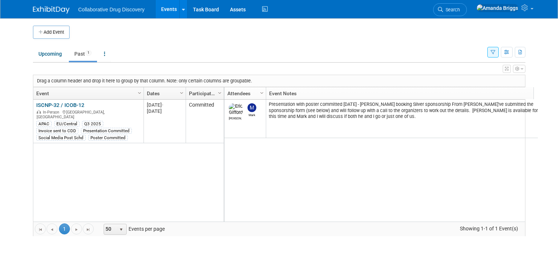
click at [495, 51] on icon "button" at bounding box center [492, 52] width 5 height 5
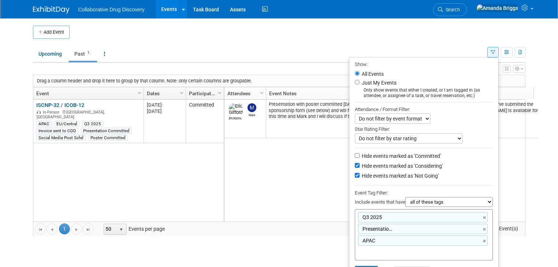
click at [487, 240] on link "×" at bounding box center [485, 241] width 5 height 8
type input "Q3 2025, Presentation Committed"
type input "eu"
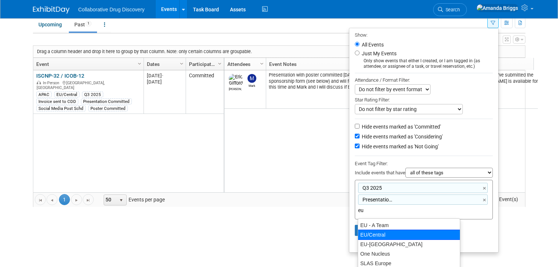
click at [398, 235] on div "EU/Central" at bounding box center [408, 234] width 102 height 10
type input "Q3 2025, Presentation Committed, [GEOGRAPHIC_DATA]/Central"
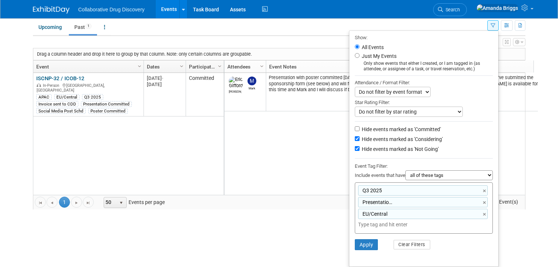
scroll to position [25, 0]
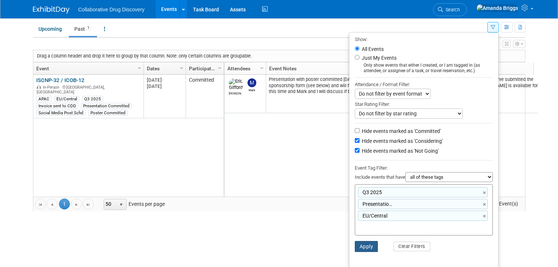
click at [373, 247] on button "Apply" at bounding box center [366, 246] width 23 height 11
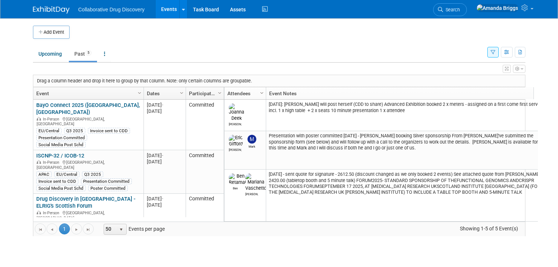
click at [259, 91] on span "Column Settings" at bounding box center [262, 93] width 6 height 6
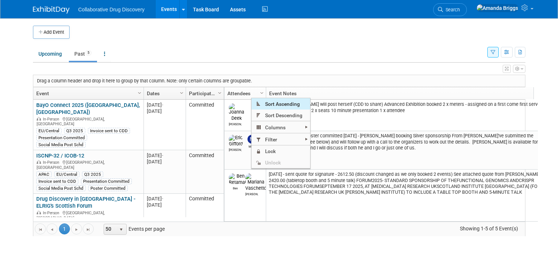
click at [269, 104] on span "Sort Ascending" at bounding box center [280, 103] width 59 height 11
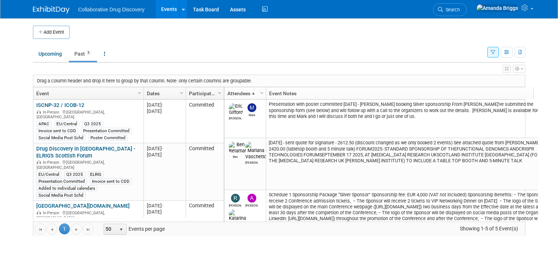
click at [495, 53] on icon "button" at bounding box center [492, 52] width 5 height 5
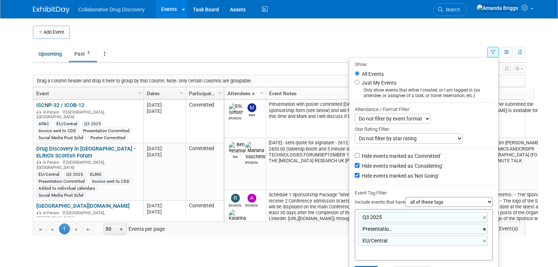
click at [487, 229] on link "×" at bounding box center [485, 229] width 5 height 8
type input "Q3 2025, [GEOGRAPHIC_DATA]/Central"
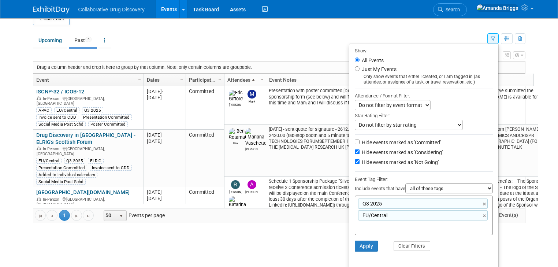
click at [463, 235] on li "Apply Clear Filters" at bounding box center [423, 246] width 149 height 22
click at [376, 243] on button "Apply" at bounding box center [366, 245] width 23 height 11
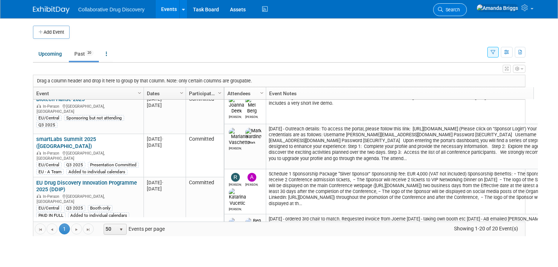
click at [460, 10] on span "Search" at bounding box center [451, 9] width 17 height 5
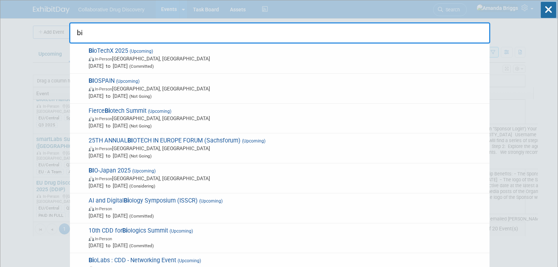
type input "b"
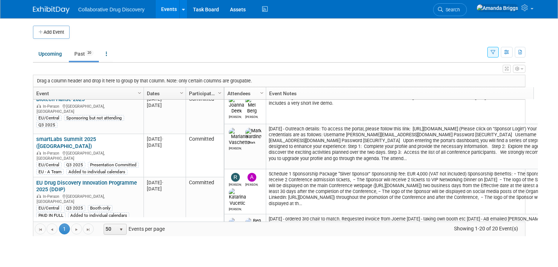
click at [495, 51] on icon "button" at bounding box center [492, 52] width 5 height 5
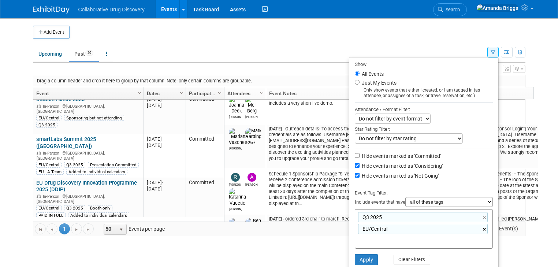
click at [487, 228] on link "×" at bounding box center [485, 229] width 5 height 8
type input "Q3 2025"
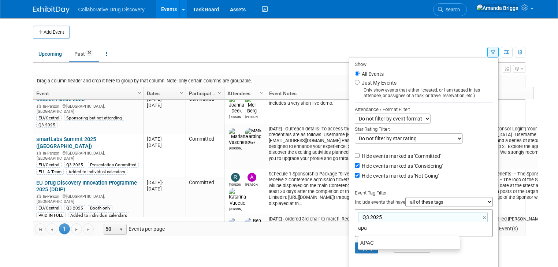
type input "apac"
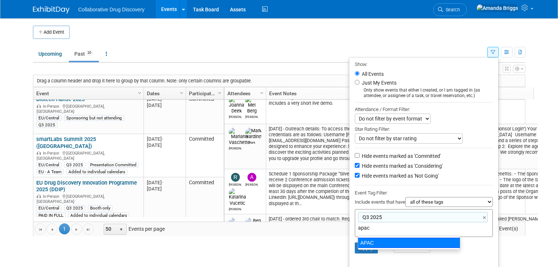
click at [383, 244] on div "APAC" at bounding box center [408, 242] width 102 height 10
type input "Q3 2025, APAC"
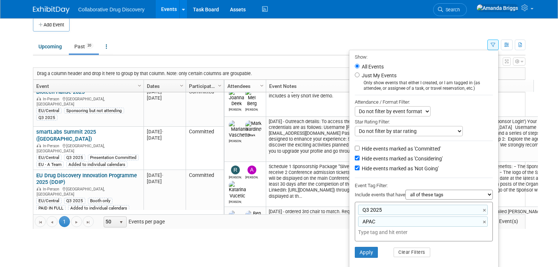
scroll to position [14, 0]
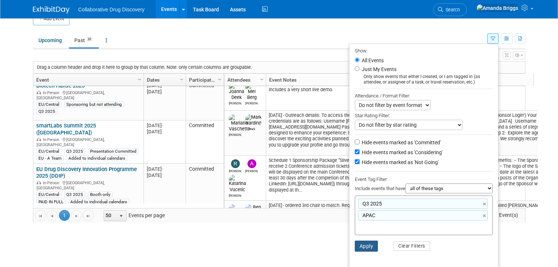
click at [371, 244] on button "Apply" at bounding box center [366, 245] width 23 height 11
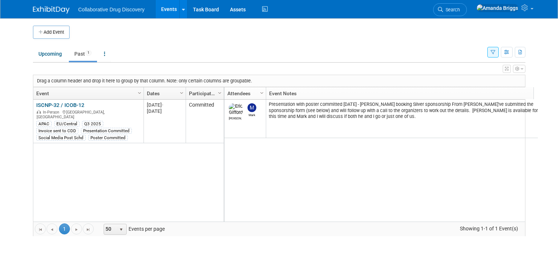
click at [498, 54] on button "button" at bounding box center [492, 52] width 11 height 11
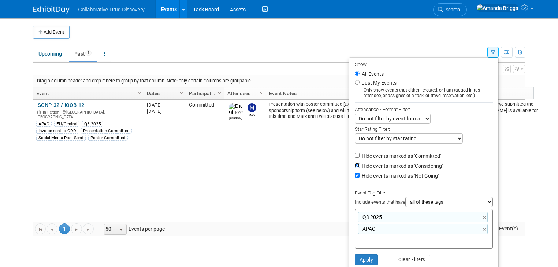
click at [359, 165] on input "Hide events marked as 'Considering'" at bounding box center [357, 165] width 5 height 5
checkbox input "false"
click at [359, 174] on input "Hide events marked as 'Not Going'" at bounding box center [357, 175] width 5 height 5
checkbox input "false"
click at [371, 260] on button "Apply" at bounding box center [366, 259] width 23 height 11
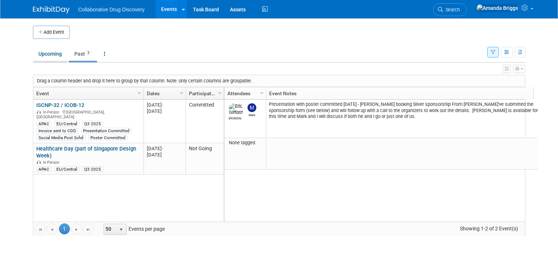
click at [51, 54] on link "Upcoming" at bounding box center [50, 54] width 34 height 14
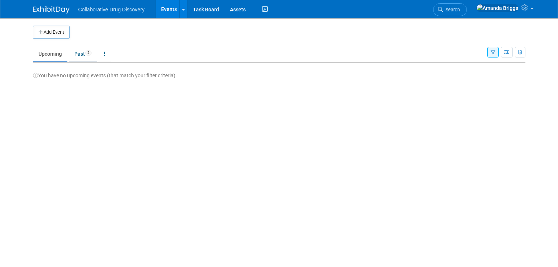
click at [72, 54] on link "Past 2" at bounding box center [83, 54] width 28 height 14
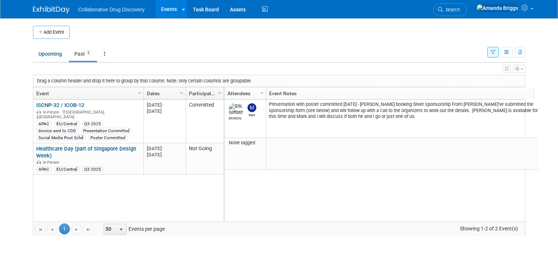
click at [165, 9] on link "Events" at bounding box center [169, 9] width 27 height 18
click at [495, 53] on icon "button" at bounding box center [492, 52] width 5 height 5
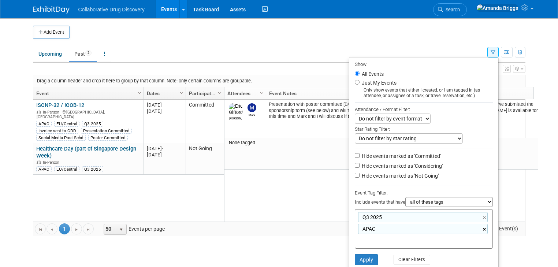
click at [487, 228] on link "×" at bounding box center [485, 229] width 5 height 8
type input "Q3 2025"
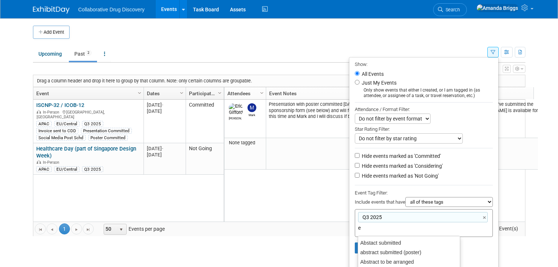
type input "eu"
click at [382, 249] on div "EU/Central" at bounding box center [408, 252] width 102 height 10
type input "Q3 2025, [GEOGRAPHIC_DATA]/Central"
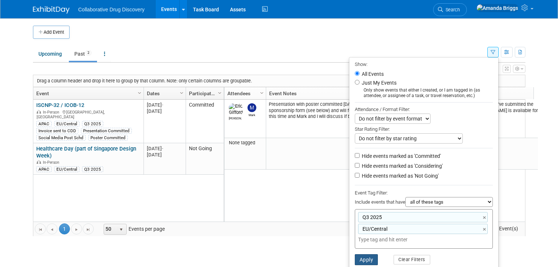
click at [372, 258] on button "Apply" at bounding box center [366, 259] width 23 height 11
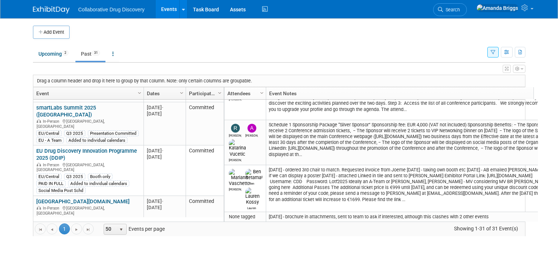
click at [495, 51] on icon "button" at bounding box center [492, 52] width 5 height 5
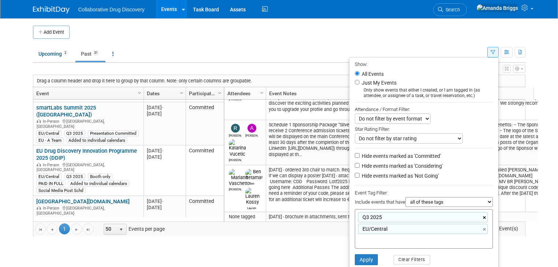
click at [487, 216] on link "×" at bounding box center [485, 217] width 5 height 8
type input "EU/Central"
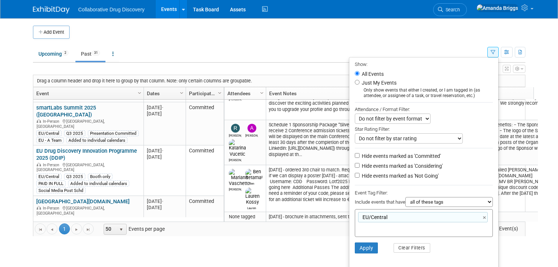
click at [468, 246] on li "Apply Clear Filters" at bounding box center [423, 248] width 149 height 22
click at [366, 244] on button "Apply" at bounding box center [366, 247] width 23 height 11
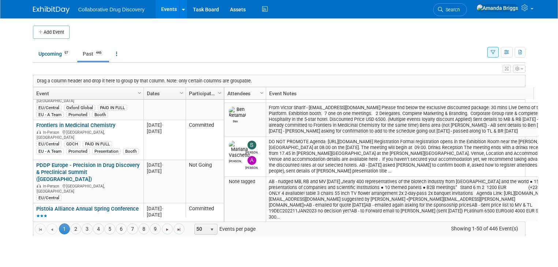
click at [498, 55] on button "button" at bounding box center [492, 52] width 11 height 11
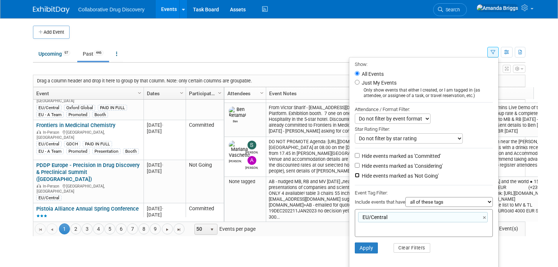
click at [359, 174] on input "Hide events marked as 'Not Going'" at bounding box center [357, 175] width 5 height 5
checkbox input "true"
click at [359, 164] on input "Hide events marked as 'Considering'" at bounding box center [357, 165] width 5 height 5
checkbox input "true"
click at [378, 248] on button "Apply" at bounding box center [366, 247] width 23 height 11
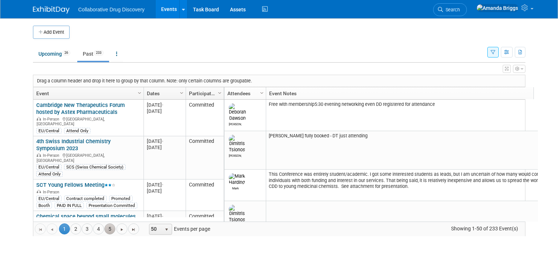
click at [105, 229] on link "5" at bounding box center [109, 228] width 11 height 11
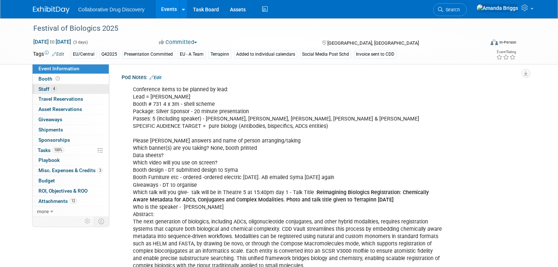
click at [38, 88] on span "Staff 4" at bounding box center [47, 89] width 18 height 6
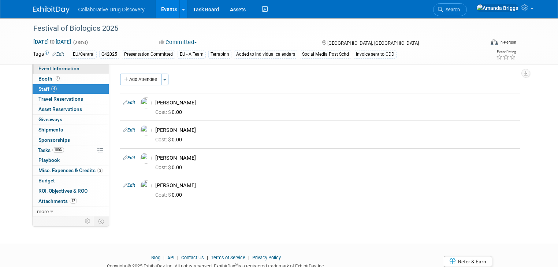
click at [66, 68] on span "Event Information" at bounding box center [58, 68] width 41 height 6
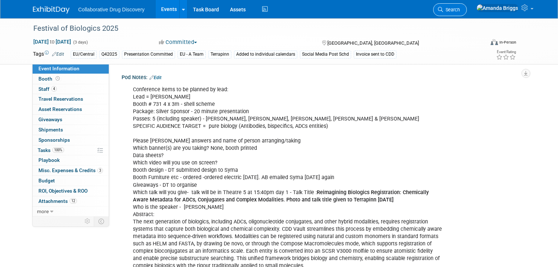
click at [460, 10] on span "Search" at bounding box center [451, 9] width 17 height 5
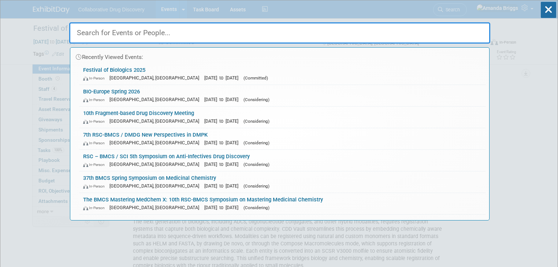
click at [211, 33] on input "text" at bounding box center [279, 32] width 421 height 21
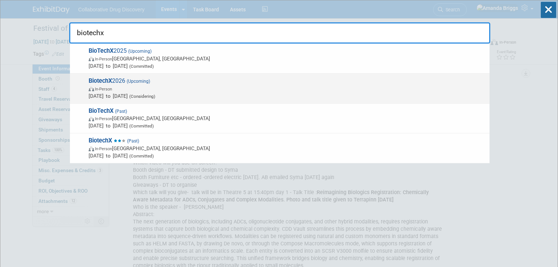
type input "biotechx"
click at [113, 81] on span "BiotechX 2026 (Upcoming) In-Person [DATE] to [DATE] (Considering)" at bounding box center [285, 88] width 399 height 22
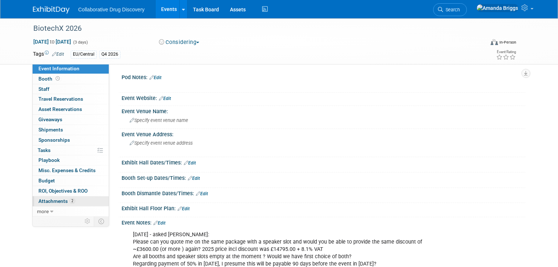
click at [50, 200] on span "Attachments 2" at bounding box center [56, 201] width 37 height 6
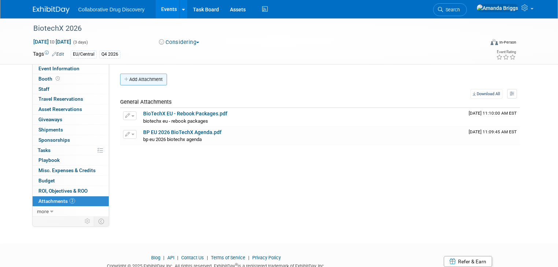
click at [136, 80] on button "Add Attachment" at bounding box center [143, 80] width 47 height 12
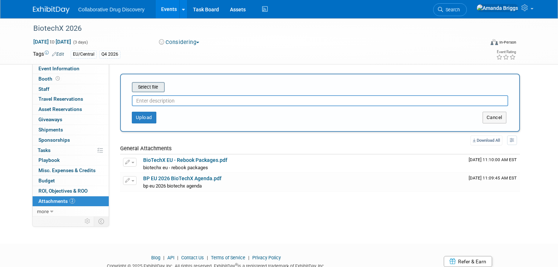
click at [151, 87] on input "file" at bounding box center [120, 87] width 87 height 9
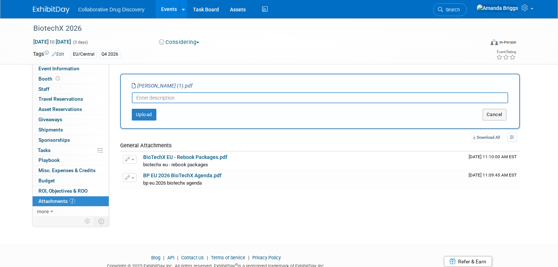
click at [167, 97] on input "text" at bounding box center [320, 97] width 376 height 11
type input "Contract signed - cancellation date [DATE]"
click at [143, 115] on button "Upload" at bounding box center [144, 115] width 25 height 12
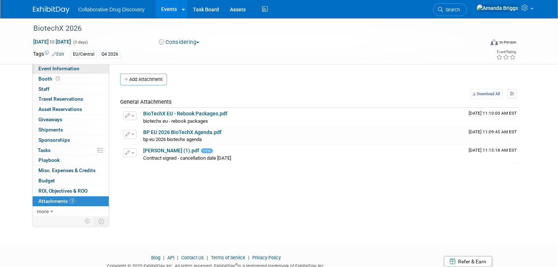
click at [61, 67] on span "Event Information" at bounding box center [58, 68] width 41 height 6
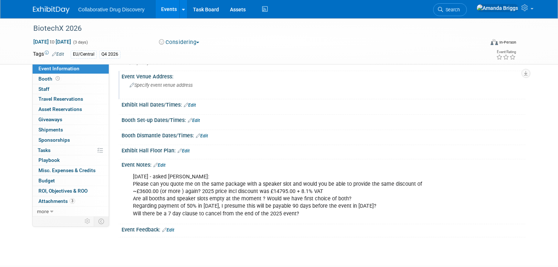
scroll to position [59, 0]
click at [54, 54] on link "Edit" at bounding box center [58, 54] width 12 height 5
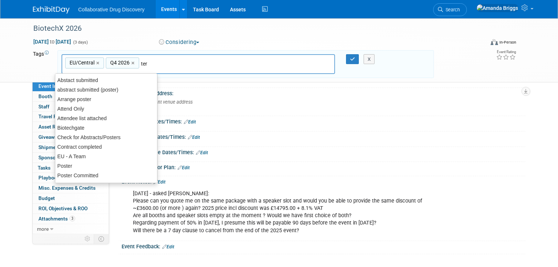
type input "terr"
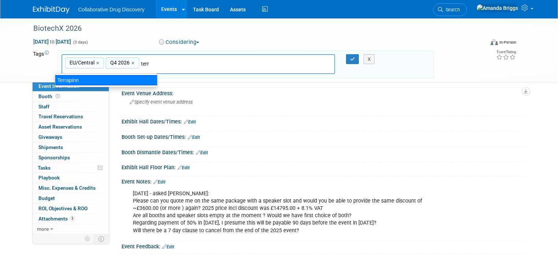
click at [72, 79] on div "Terrapinn" at bounding box center [106, 80] width 102 height 10
type input "EU/Central, Q4 2026, Terrapinn"
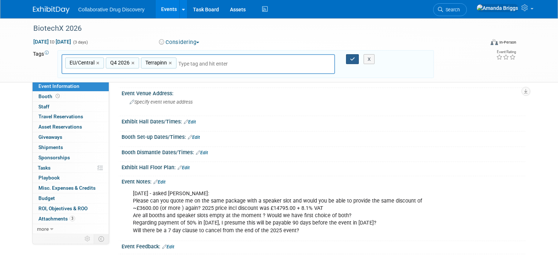
click at [355, 59] on icon "button" at bounding box center [352, 59] width 5 height 5
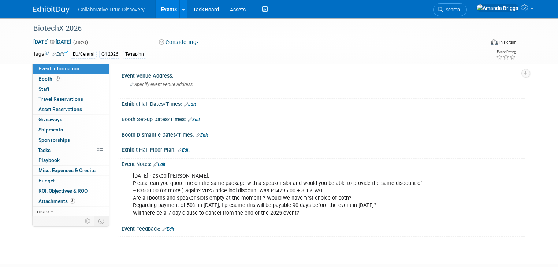
click at [155, 162] on link "Edit" at bounding box center [159, 164] width 12 height 5
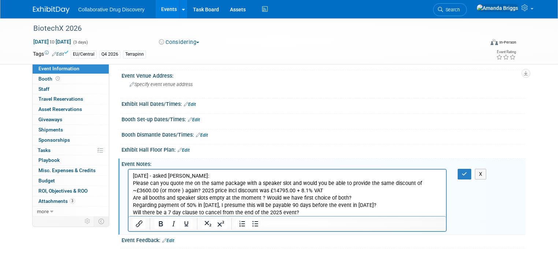
scroll to position [0, 0]
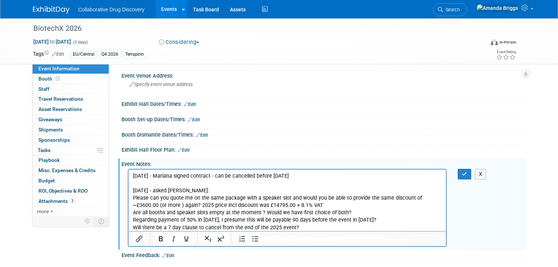
click at [299, 176] on p "08OCT2025 - Mariana signed contract - can be cancelled before 22OCT" at bounding box center [286, 175] width 309 height 7
drag, startPoint x: 312, startPoint y: 176, endPoint x: 225, endPoint y: 179, distance: 87.1
click at [225, 179] on p "08OCT2025 - Mariana signed contract - can be cancelled before 22OCT2025" at bounding box center [286, 175] width 309 height 7
click at [184, 237] on icon "Underline" at bounding box center [186, 238] width 4 height 5
click at [316, 176] on p "08OCT2025 - Mariana signed contract - can be cancelled before 22OCT2025" at bounding box center [286, 175] width 309 height 7
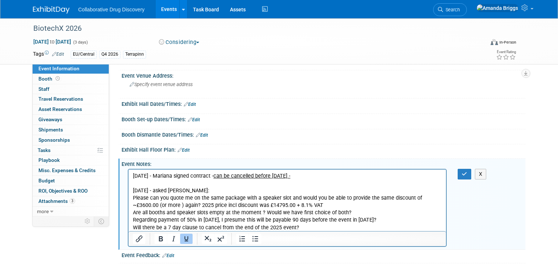
click at [182, 239] on icon "Underline" at bounding box center [186, 238] width 9 height 9
click at [471, 173] on button "button" at bounding box center [464, 174] width 14 height 11
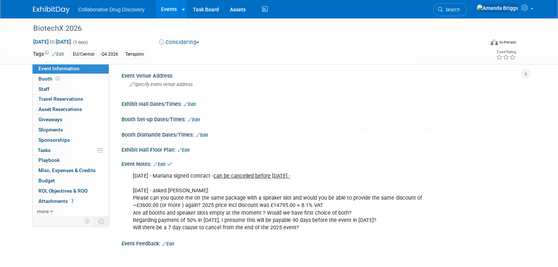
click at [196, 41] on button "Considering" at bounding box center [179, 42] width 46 height 8
click at [187, 56] on link "Committed" at bounding box center [186, 54] width 58 height 10
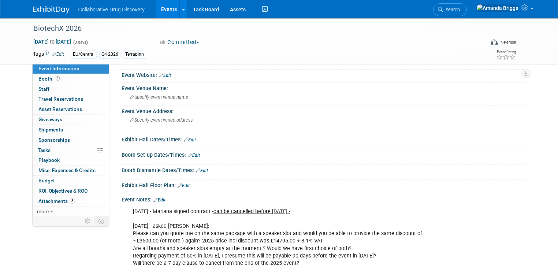
scroll to position [59, 0]
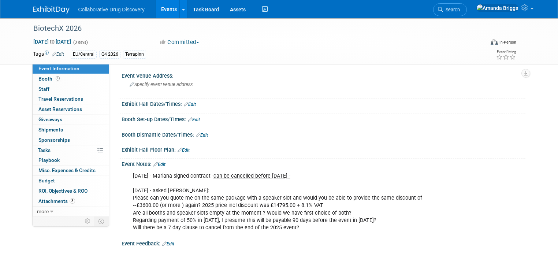
click at [160, 163] on link "Edit" at bounding box center [159, 164] width 12 height 5
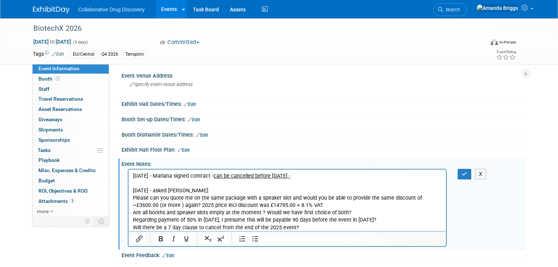
scroll to position [0, 0]
click at [316, 177] on p "08OCT2025 - Mariana signed contract - can be cancelled before 22OCT2025 - 04SEP…" at bounding box center [286, 201] width 309 height 59
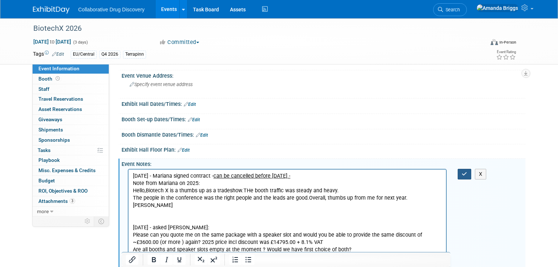
click at [465, 171] on button "button" at bounding box center [464, 174] width 14 height 11
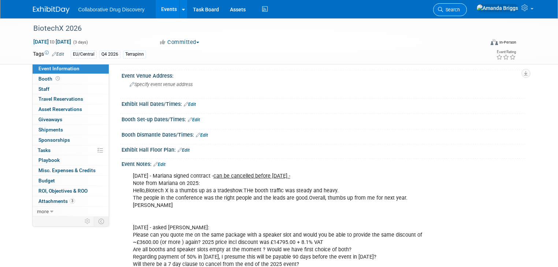
click at [460, 9] on span "Search" at bounding box center [451, 9] width 17 height 5
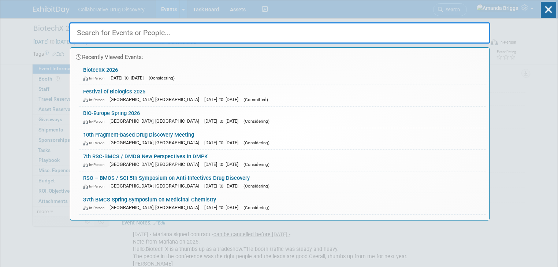
click at [146, 34] on input "text" at bounding box center [279, 32] width 421 height 21
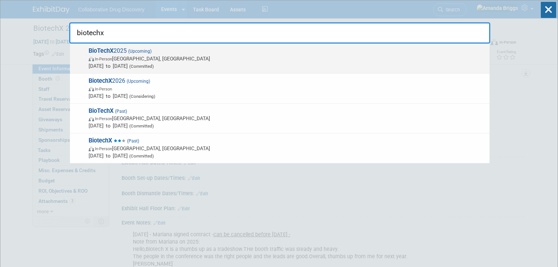
type input "biotechx"
click at [121, 50] on span "BioTechX 2025 (Upcoming) In-Person Basel, Switzerland Oct 6, 2025 to Oct 8, 202…" at bounding box center [285, 58] width 399 height 22
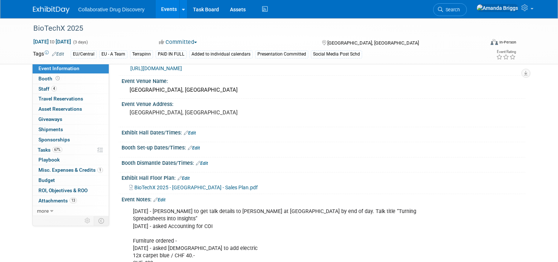
scroll to position [205, 0]
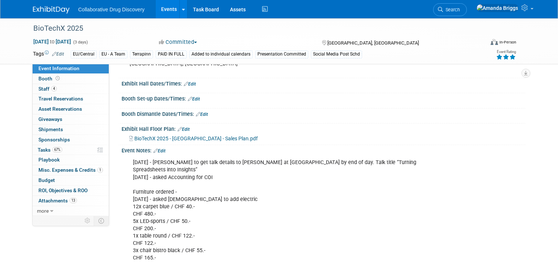
click at [516, 57] on icon at bounding box center [512, 57] width 7 height 5
click at [154, 154] on link "Edit" at bounding box center [159, 151] width 12 height 5
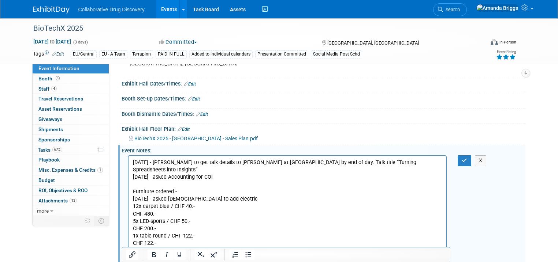
scroll to position [0, 0]
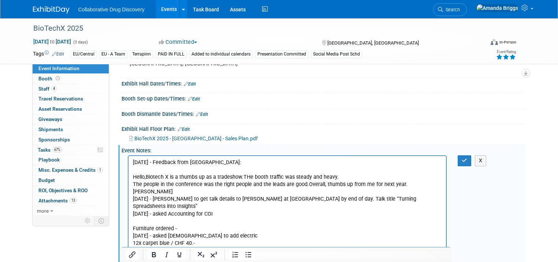
click at [437, 184] on p "Hello,Biotech X is a thumbs up as a tradeshow.THe booth traffic was steady and …" at bounding box center [286, 185] width 309 height 22
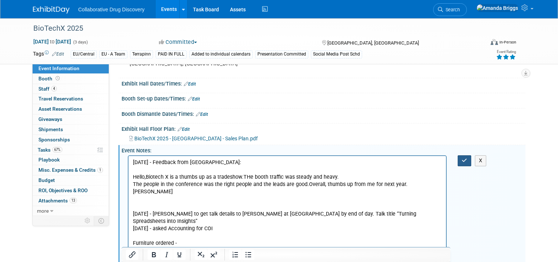
click at [467, 163] on icon "button" at bounding box center [463, 160] width 5 height 5
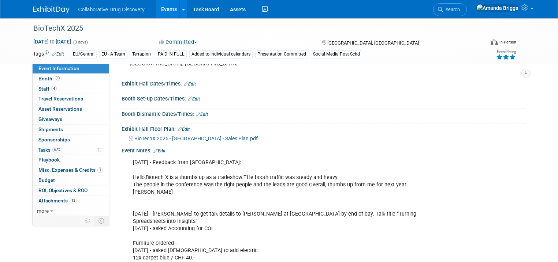
click at [160, 154] on link "Edit" at bounding box center [159, 151] width 12 height 5
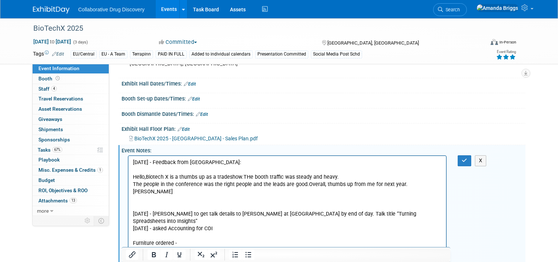
drag, startPoint x: 439, startPoint y: 184, endPoint x: 131, endPoint y: 174, distance: 309.0
click at [155, 256] on icon "Bold" at bounding box center [154, 254] width 4 height 5
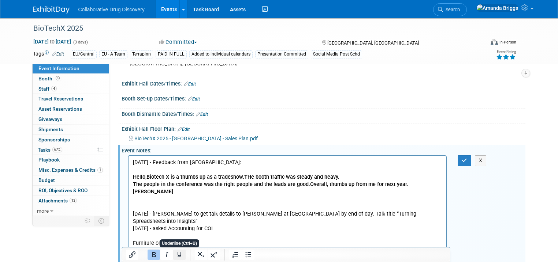
click at [178, 253] on icon "Underline" at bounding box center [179, 254] width 4 height 5
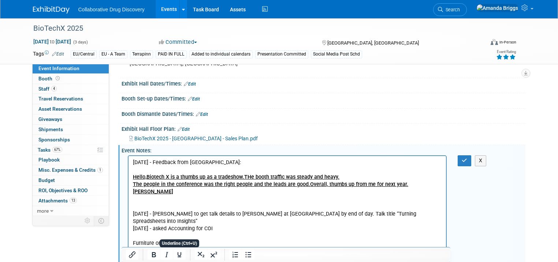
click at [467, 163] on icon "button" at bounding box center [463, 160] width 5 height 5
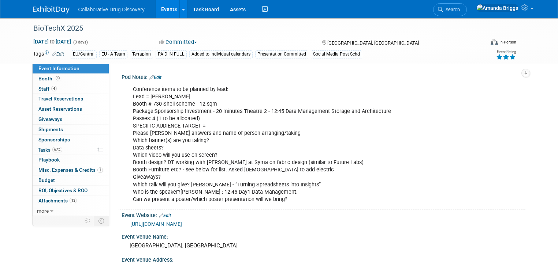
click at [162, 10] on link "Events" at bounding box center [169, 9] width 27 height 18
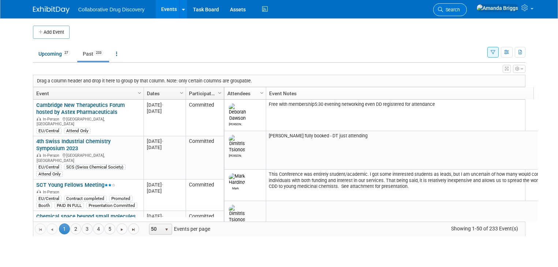
drag, startPoint x: 0, startPoint y: 0, endPoint x: 486, endPoint y: 12, distance: 486.0
click at [460, 12] on span "Search" at bounding box center [451, 9] width 17 height 5
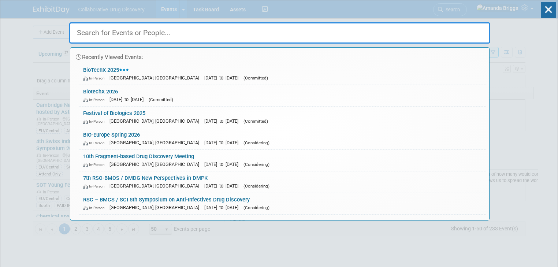
click at [361, 31] on input "text" at bounding box center [279, 32] width 421 height 21
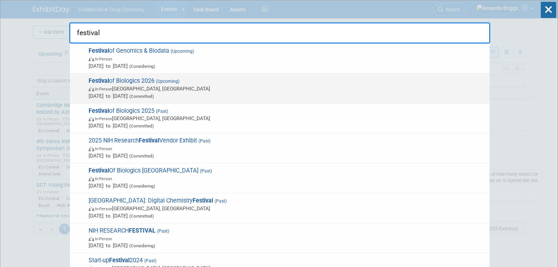
type input "festival"
click at [132, 79] on span "Festival of Biologics 2026 (Upcoming) In-Person Basel, Switzerland Oct 13, 2026…" at bounding box center [285, 88] width 399 height 22
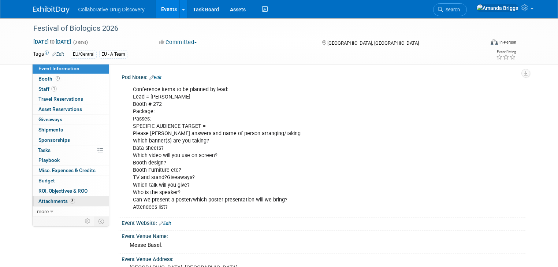
click at [53, 198] on span "Attachments 3" at bounding box center [56, 201] width 37 height 6
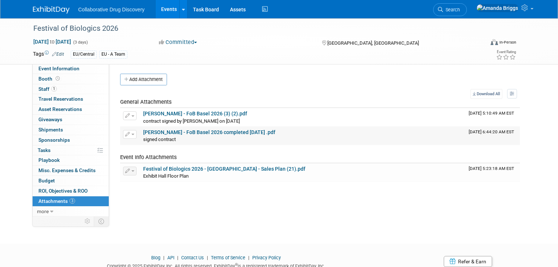
click at [189, 132] on link "[PERSON_NAME] - FoB Basel 2026 completed [DATE] .pdf" at bounding box center [209, 132] width 132 height 6
click at [460, 11] on span "Search" at bounding box center [451, 9] width 17 height 5
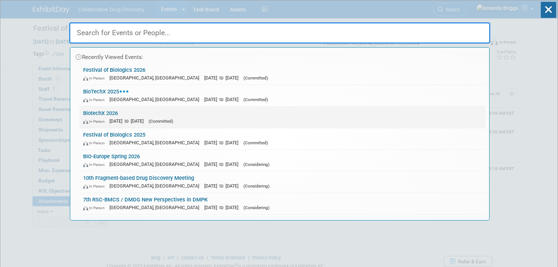
click at [105, 111] on link "BiotechX 2026 In-Person Oct 6, 2026 to Oct 8, 2026 (Committed)" at bounding box center [282, 116] width 406 height 21
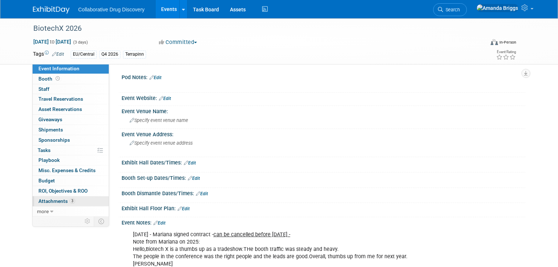
click at [53, 200] on span "Attachments 3" at bounding box center [56, 201] width 37 height 6
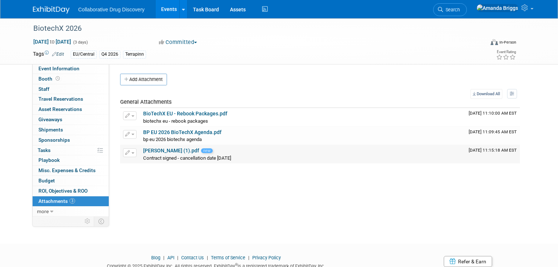
click at [160, 150] on link "[PERSON_NAME] (1).pdf" at bounding box center [171, 150] width 56 height 6
